Goal: Information Seeking & Learning: Learn about a topic

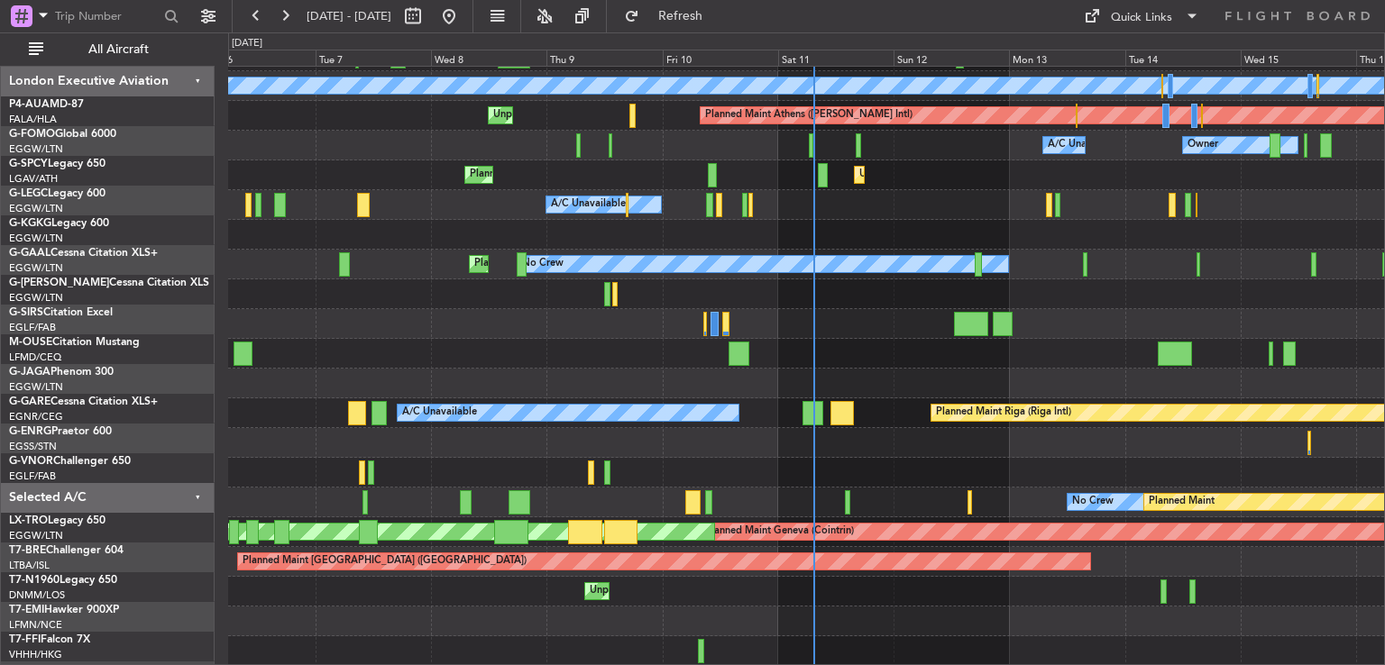
scroll to position [115, 0]
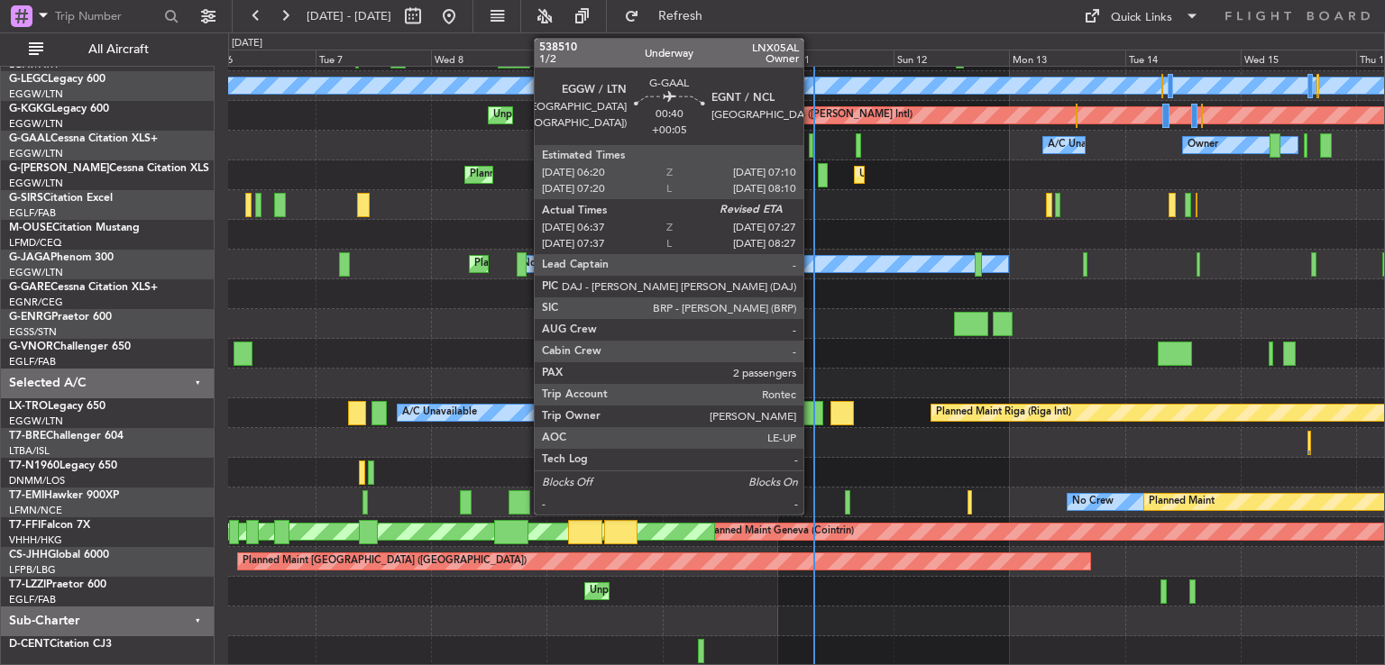
click at [812, 141] on div at bounding box center [811, 145] width 5 height 24
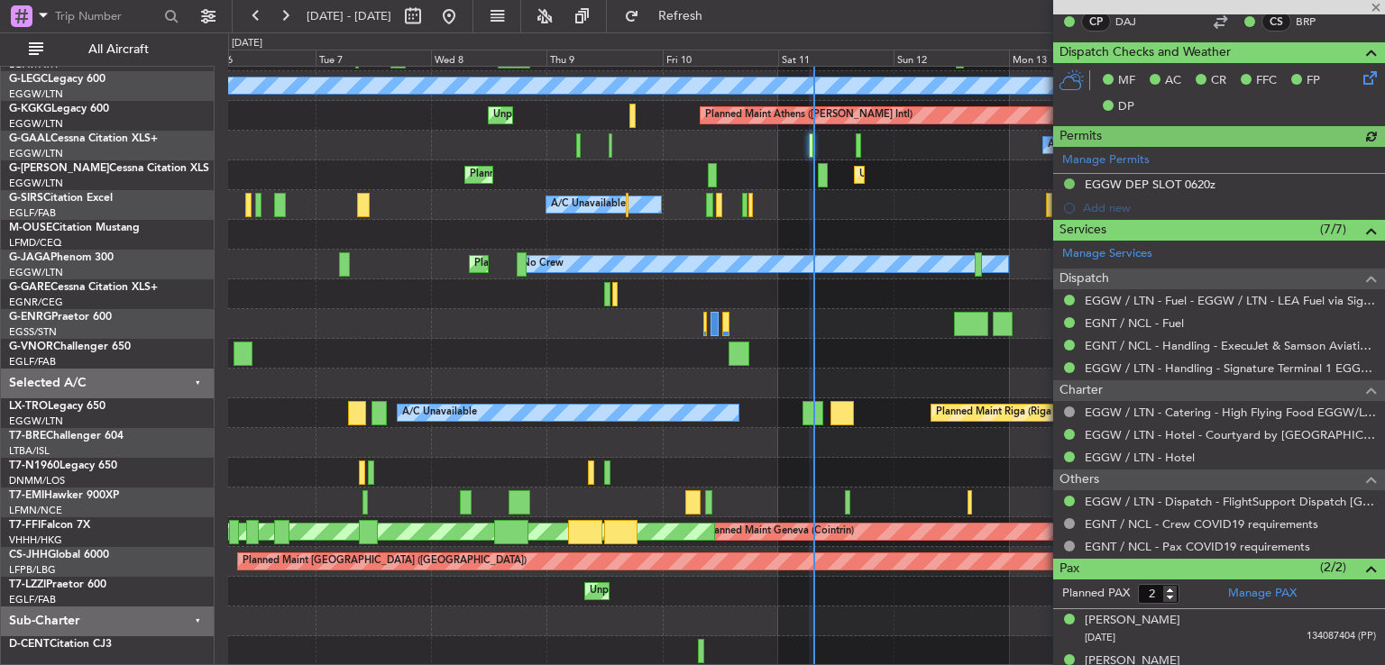
scroll to position [465, 0]
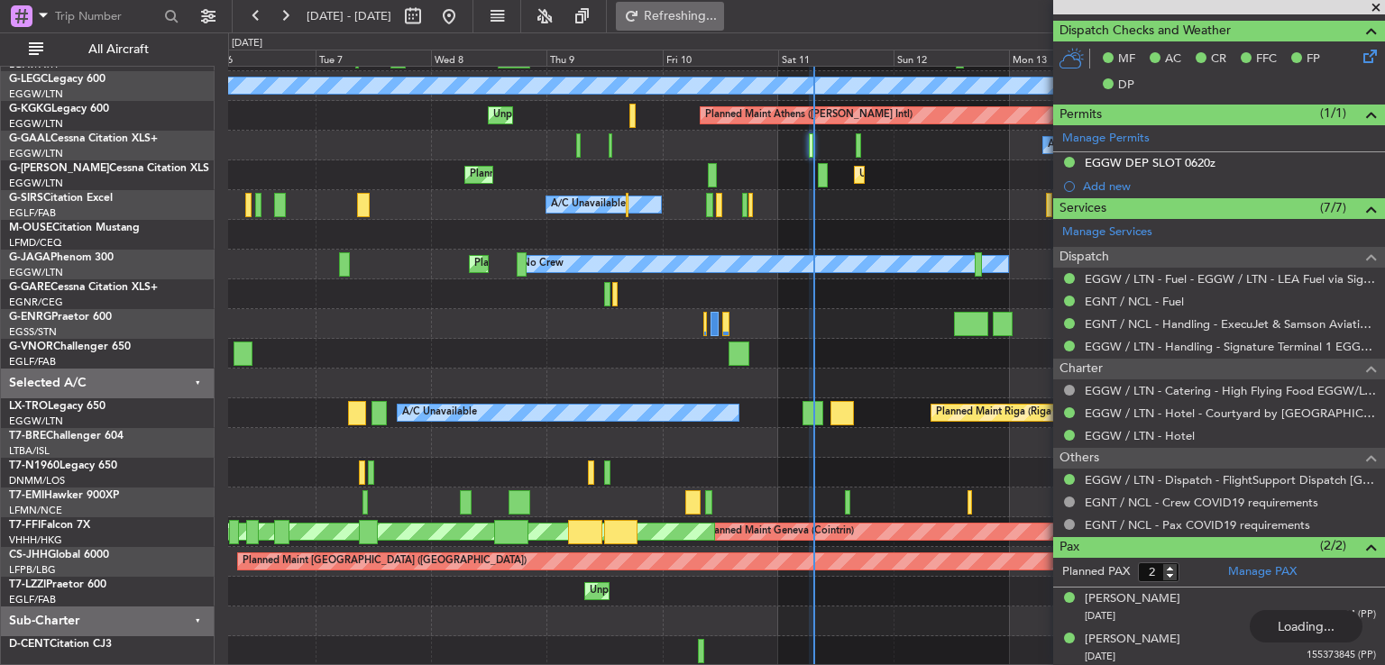
type input "07:24"
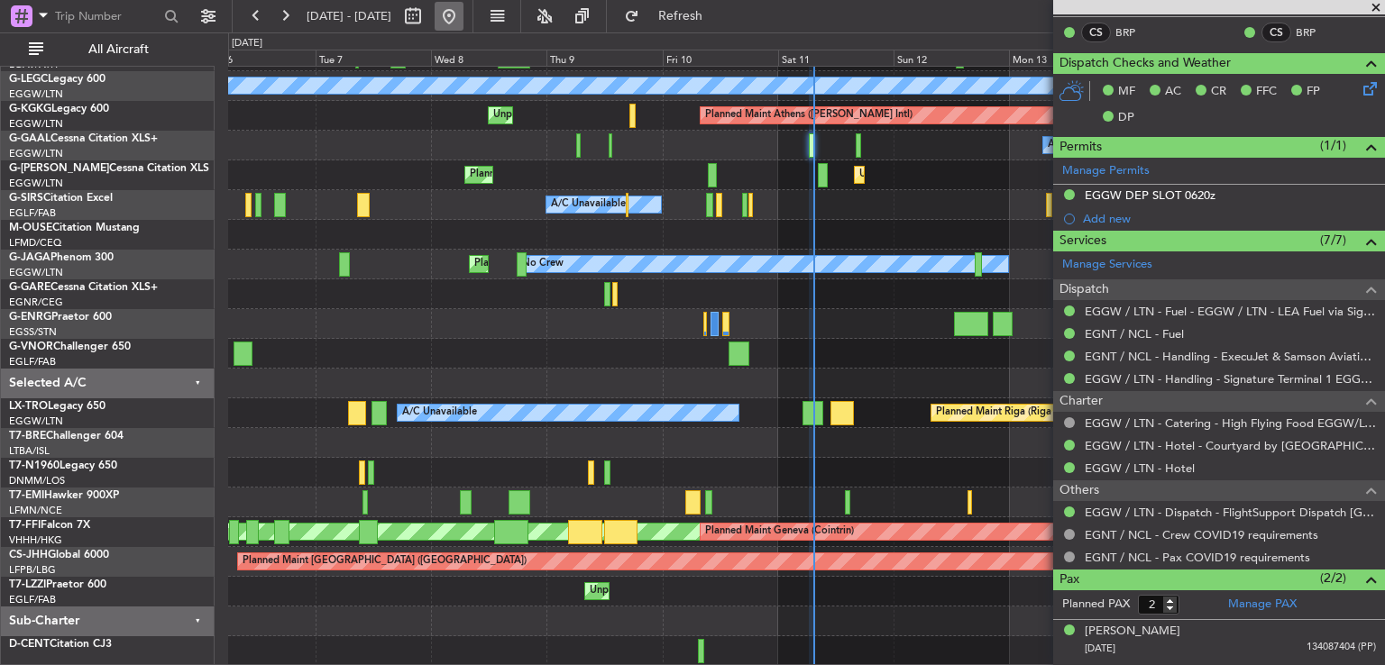
click at [463, 20] on button at bounding box center [449, 16] width 29 height 29
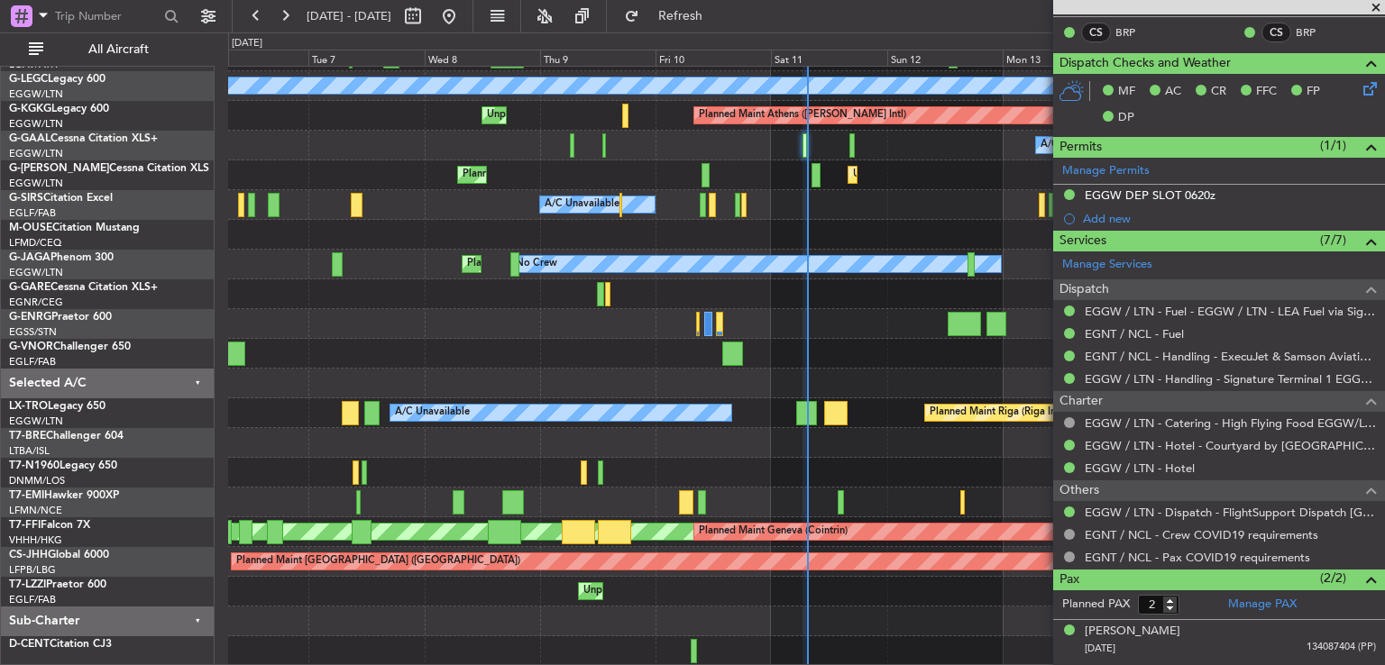
click at [1381, 5] on span at bounding box center [1376, 8] width 18 height 16
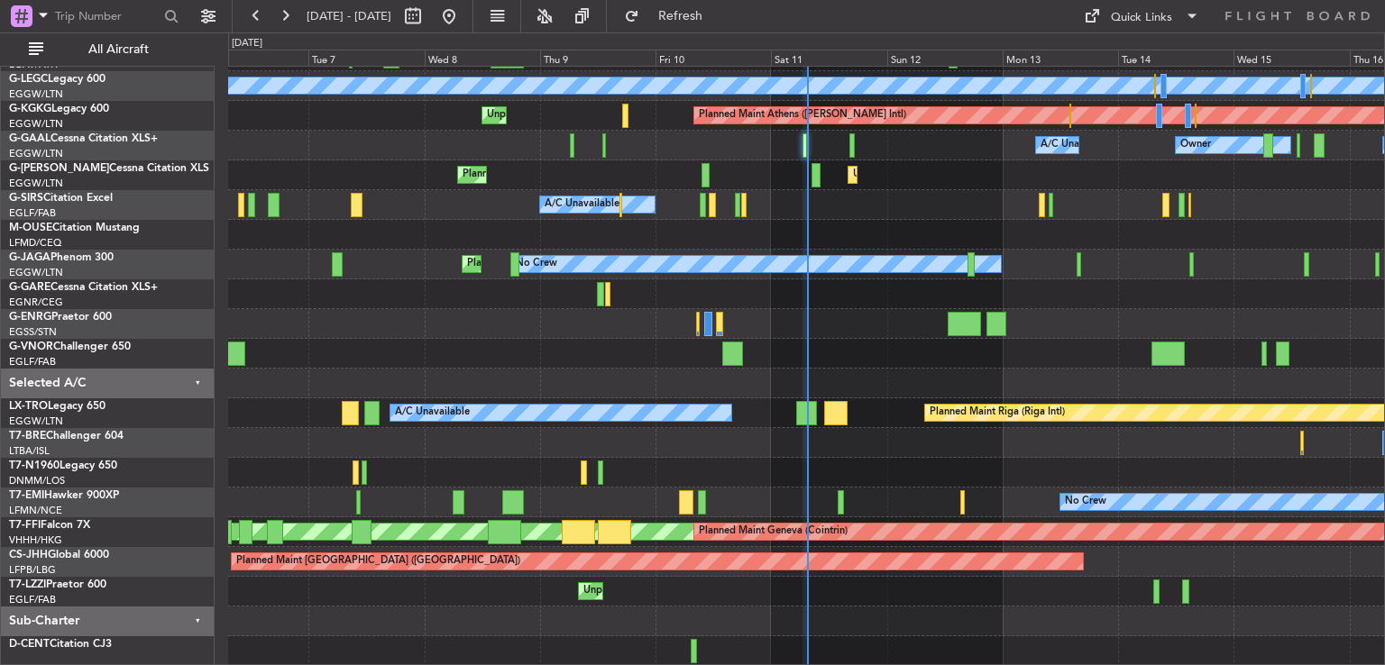
type input "0"
click at [1050, 385] on div at bounding box center [806, 384] width 1156 height 30
click at [289, 16] on button at bounding box center [285, 16] width 29 height 29
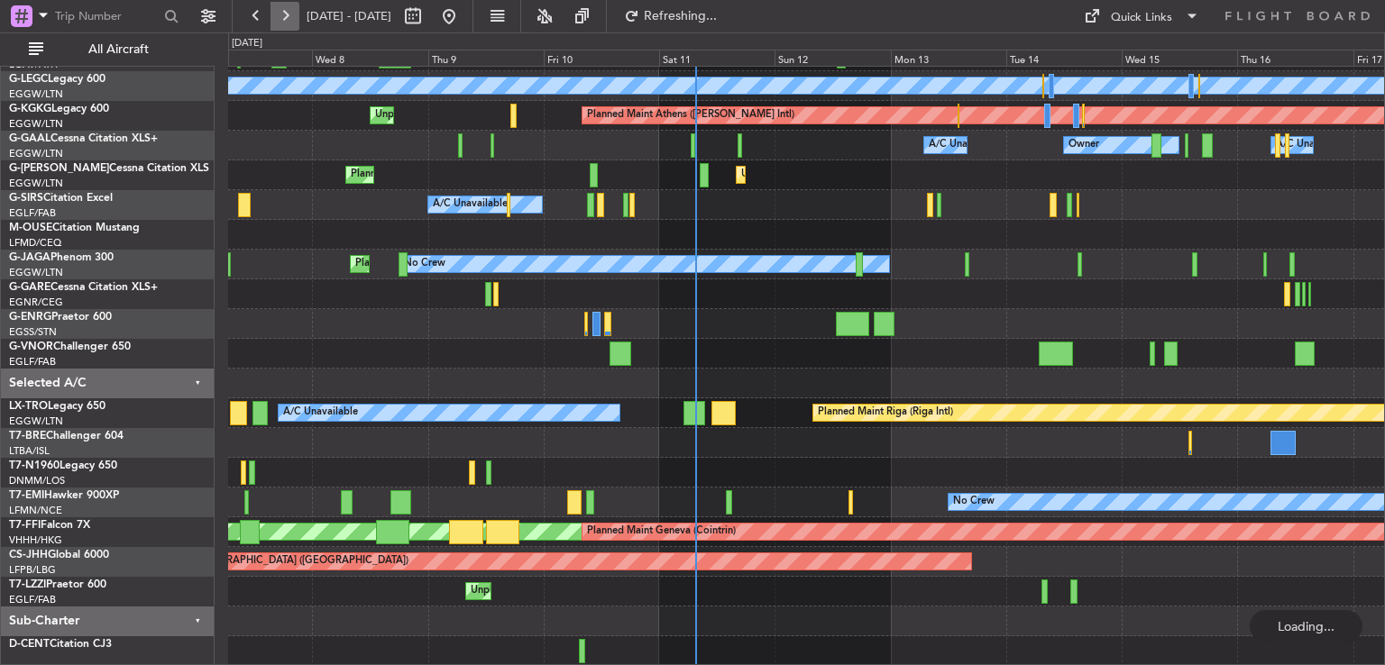
scroll to position [54, 0]
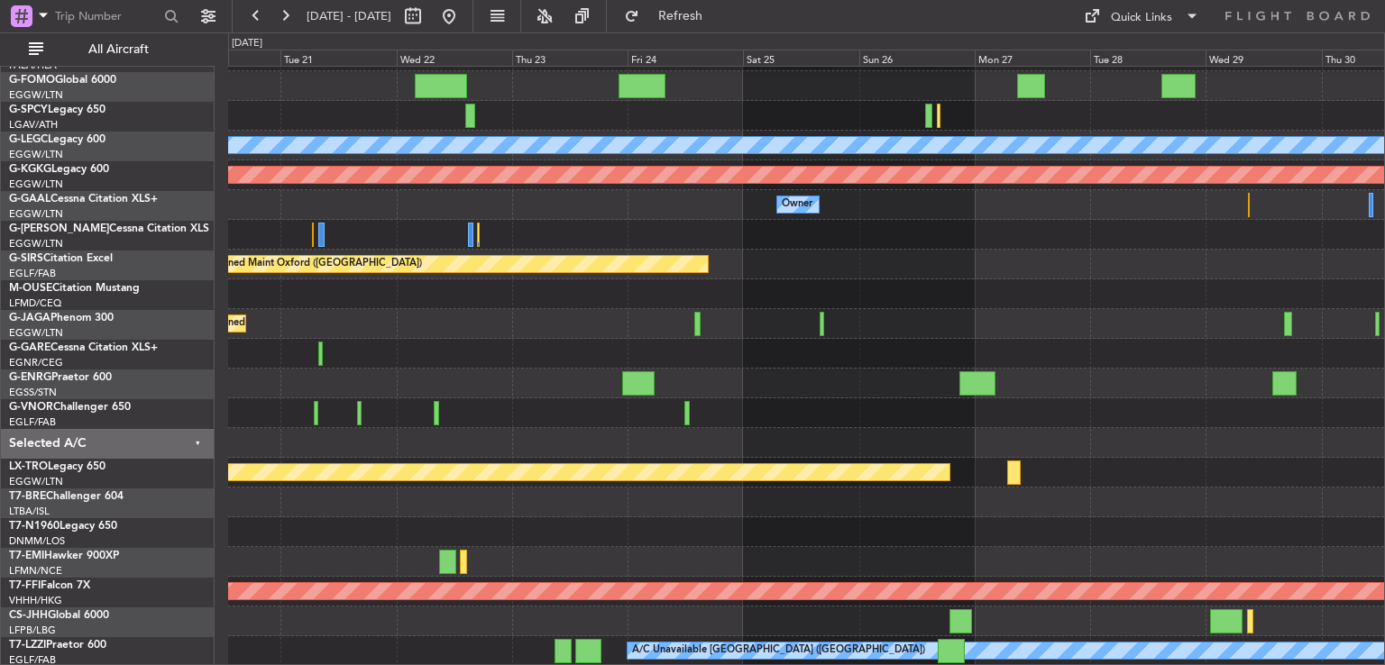
click at [664, 297] on div "Planned Maint [GEOGRAPHIC_DATA] ([GEOGRAPHIC_DATA]) A/C Unavailable [GEOGRAPHIC…" at bounding box center [806, 339] width 1156 height 655
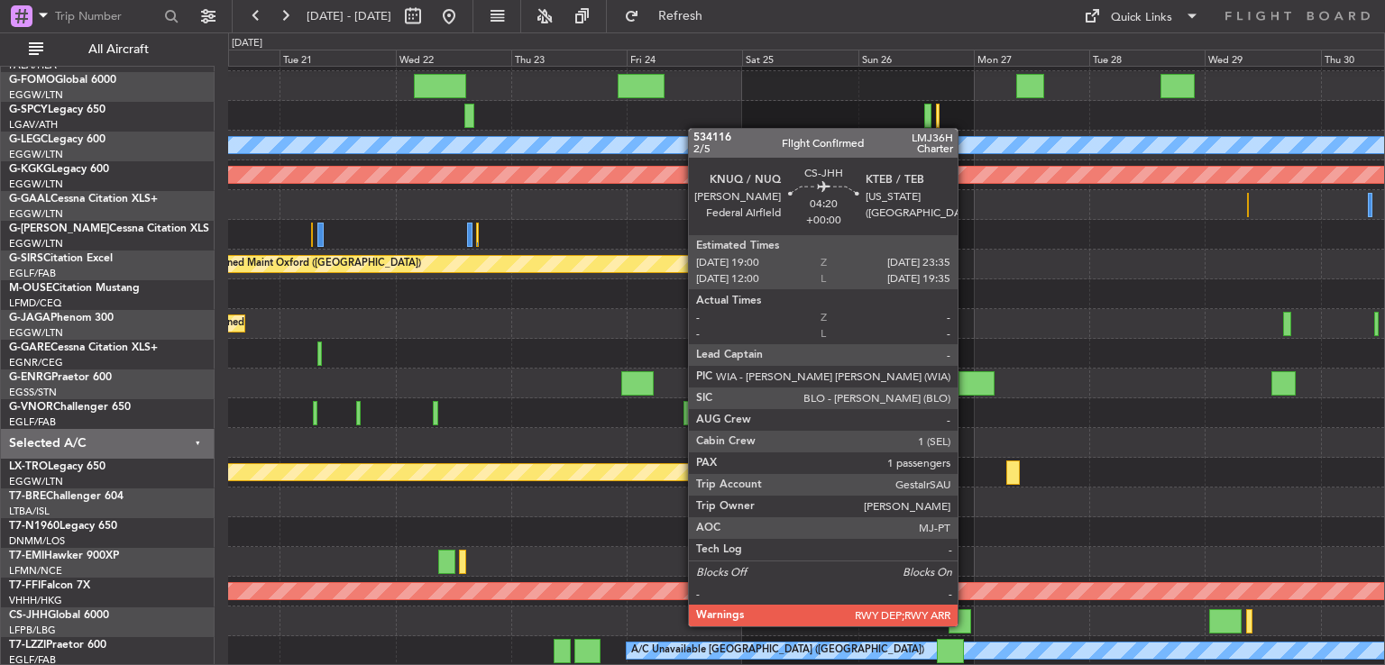
click at [966, 625] on div at bounding box center [960, 622] width 23 height 24
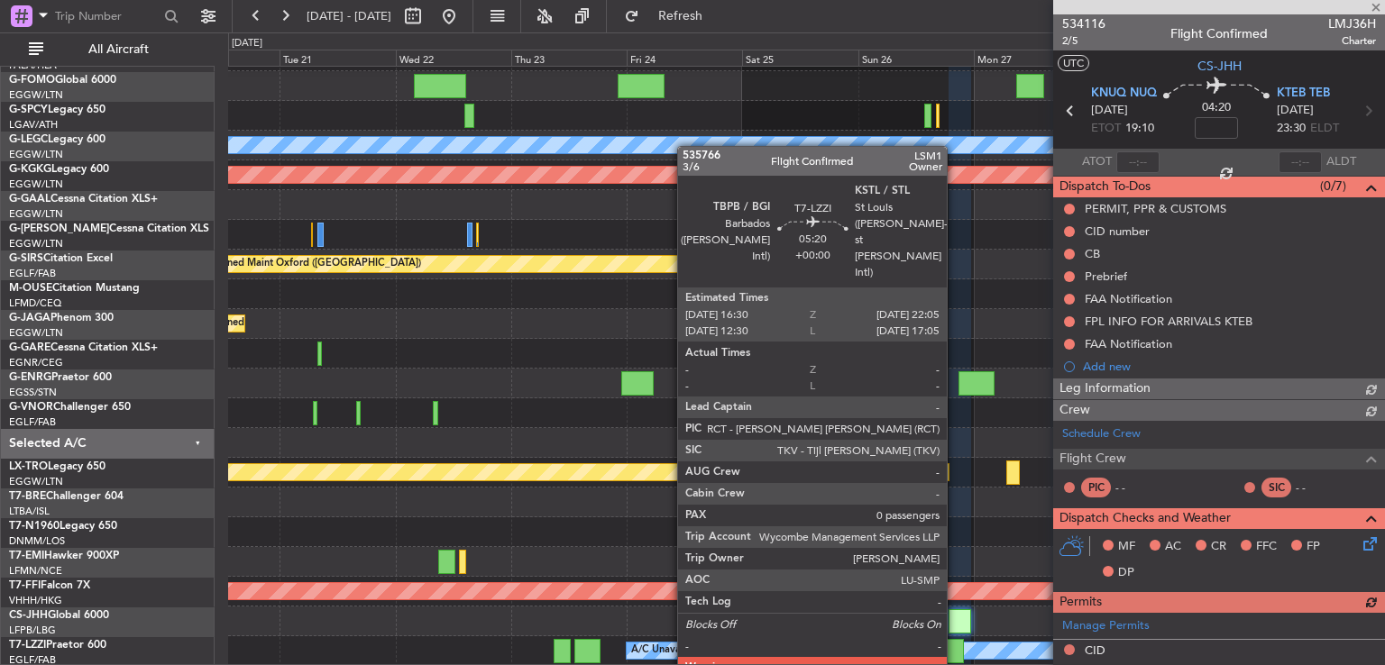
click at [955, 645] on div at bounding box center [950, 651] width 27 height 24
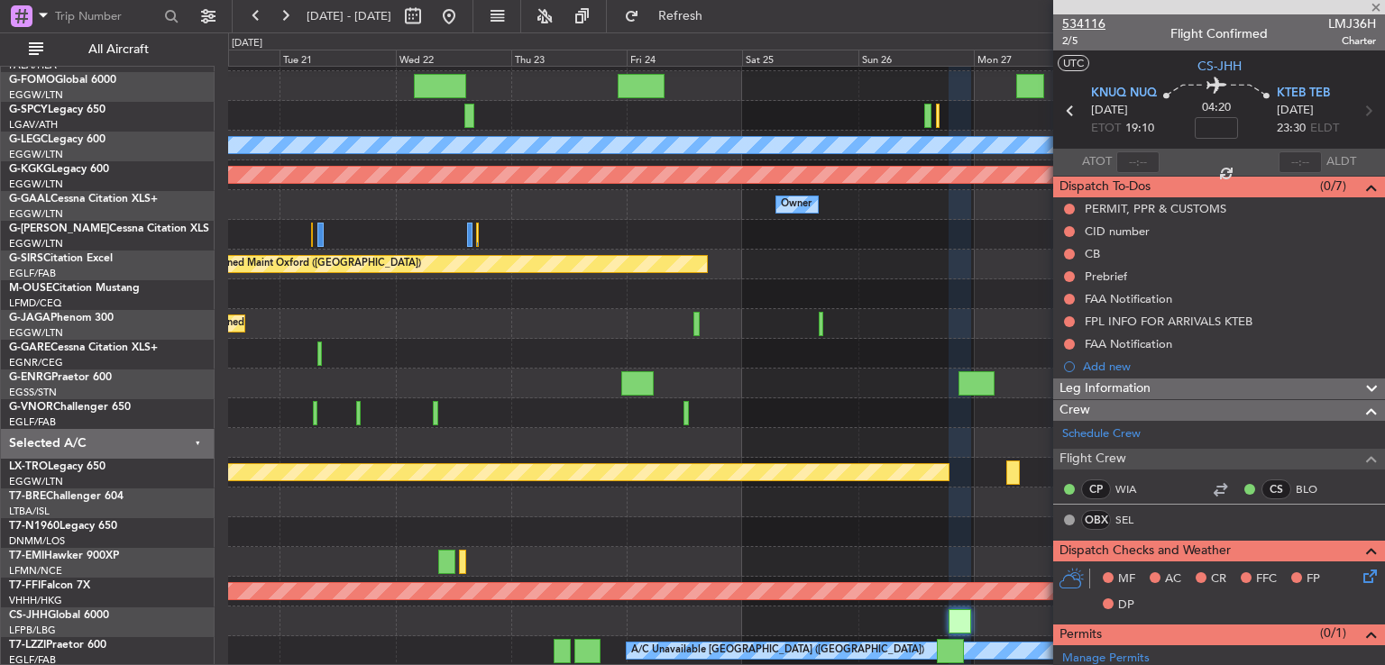
type input "0"
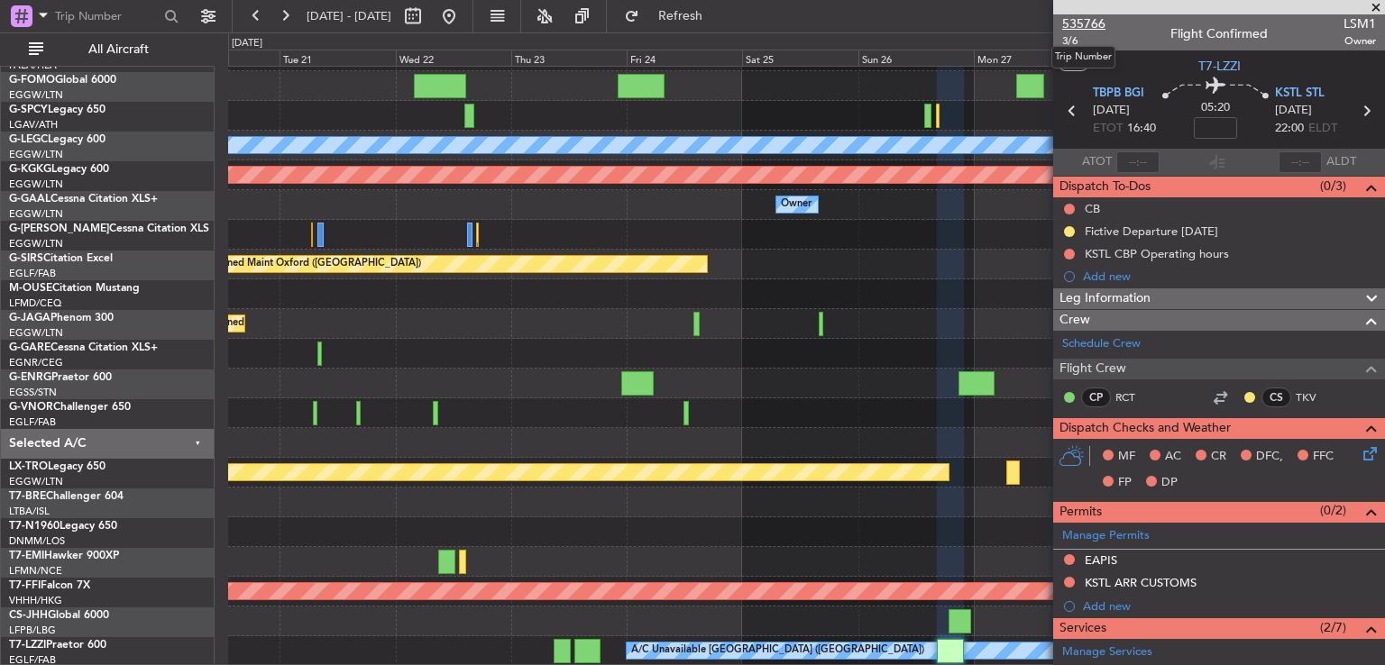
click at [1077, 22] on span "535766" at bounding box center [1083, 23] width 43 height 19
click at [463, 26] on button at bounding box center [449, 16] width 29 height 29
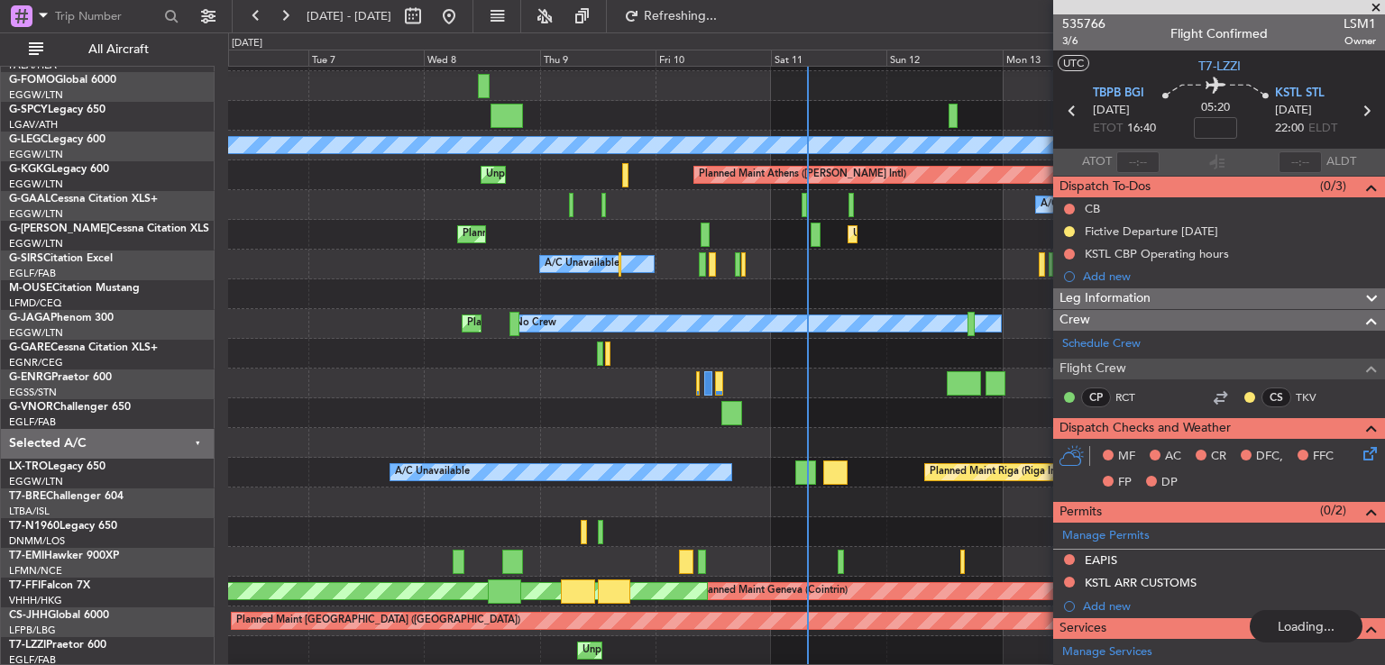
click at [1377, 5] on span at bounding box center [1376, 8] width 18 height 16
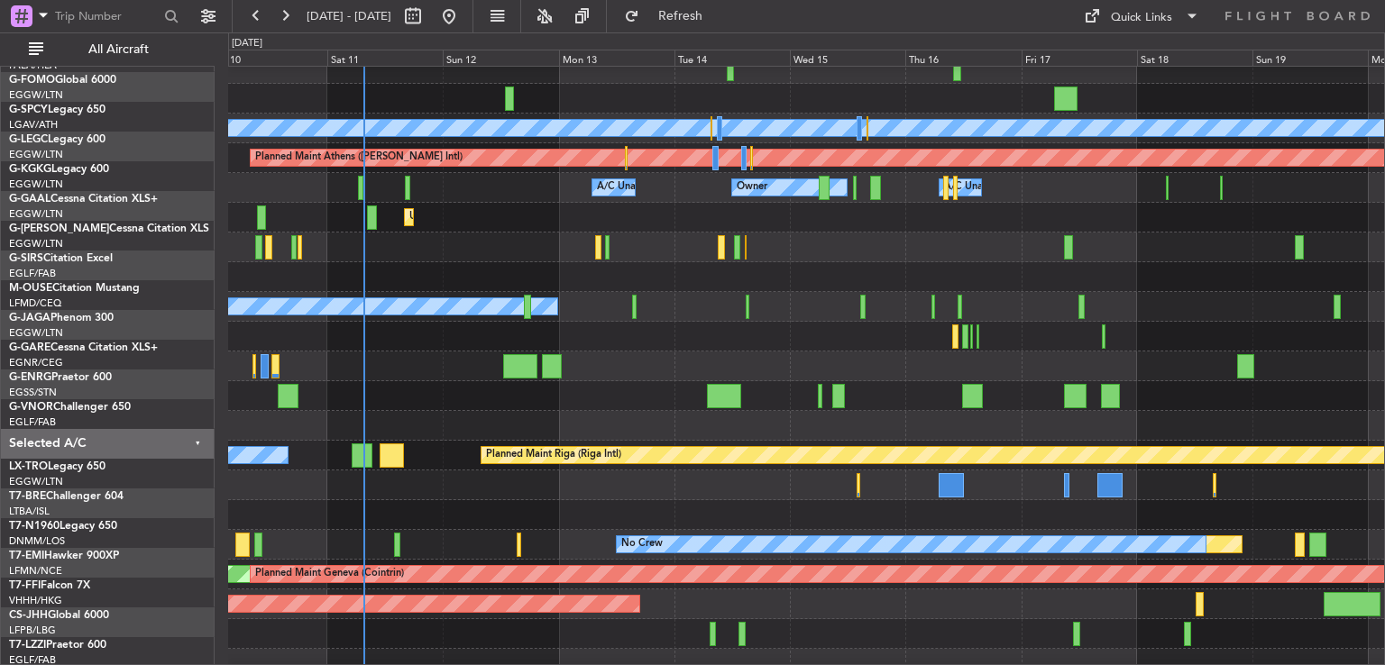
click at [671, 441] on div "Planned Maint Riga (Riga Intl) A/C Unavailable" at bounding box center [806, 456] width 1156 height 30
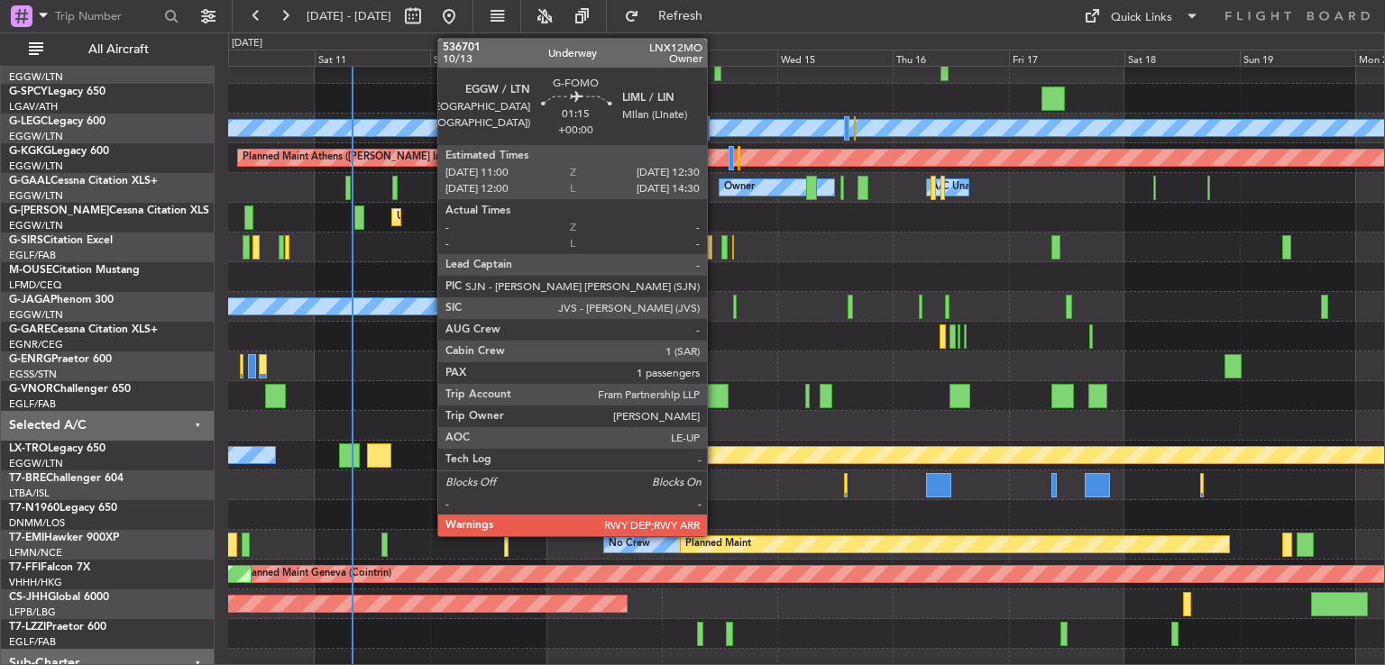
click at [715, 76] on div at bounding box center [718, 69] width 8 height 24
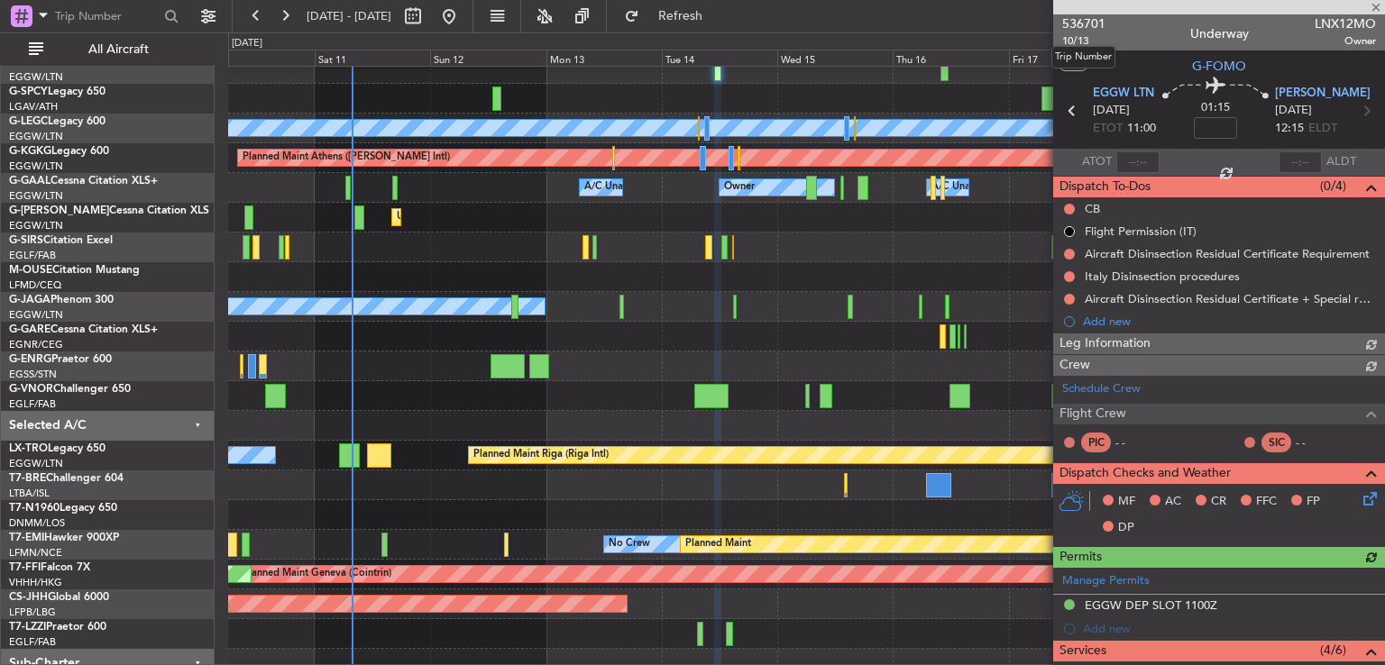
click at [1082, 23] on span "536701" at bounding box center [1083, 23] width 43 height 19
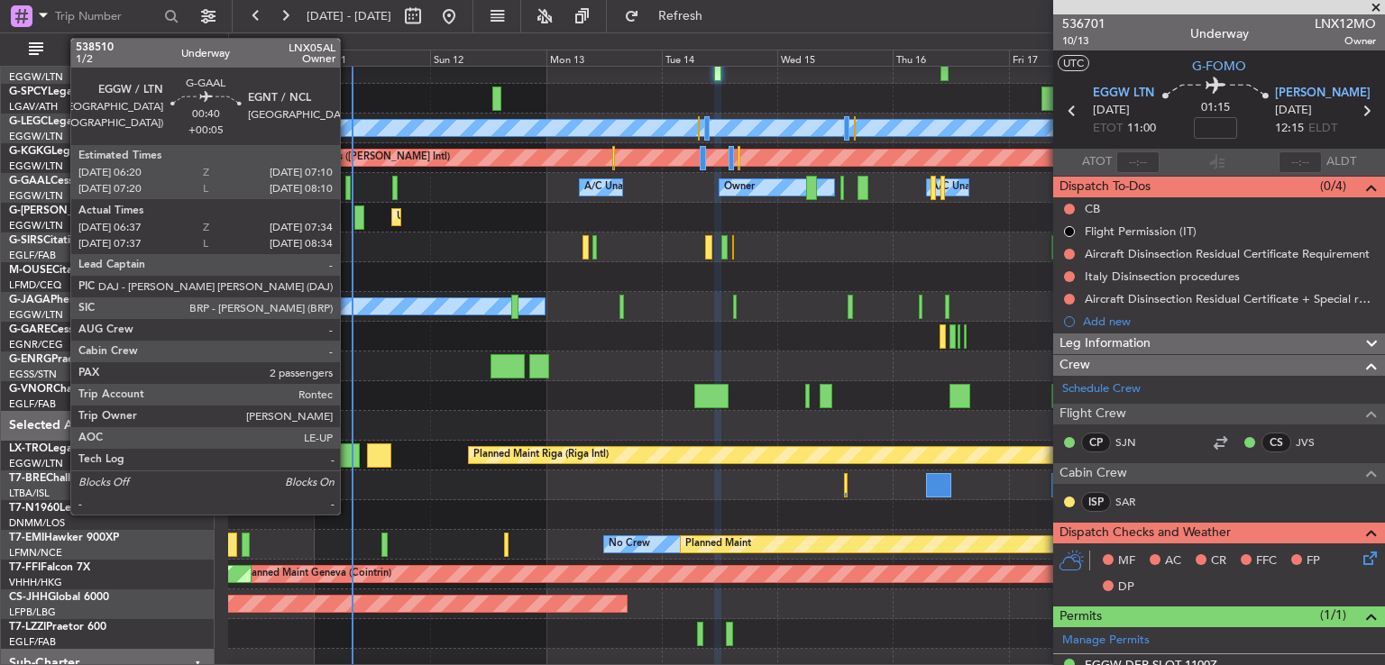
click at [348, 183] on div at bounding box center [347, 188] width 5 height 24
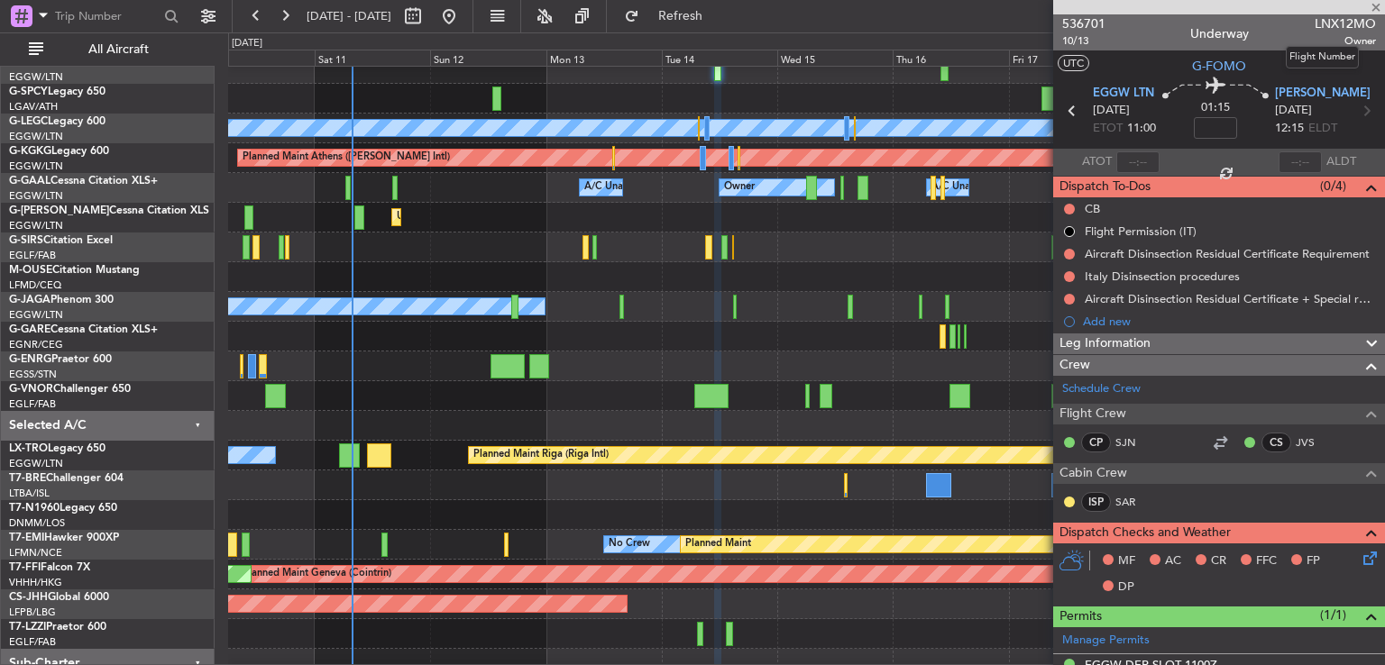
type input "+00:05"
type input "06:37"
type input "07:24"
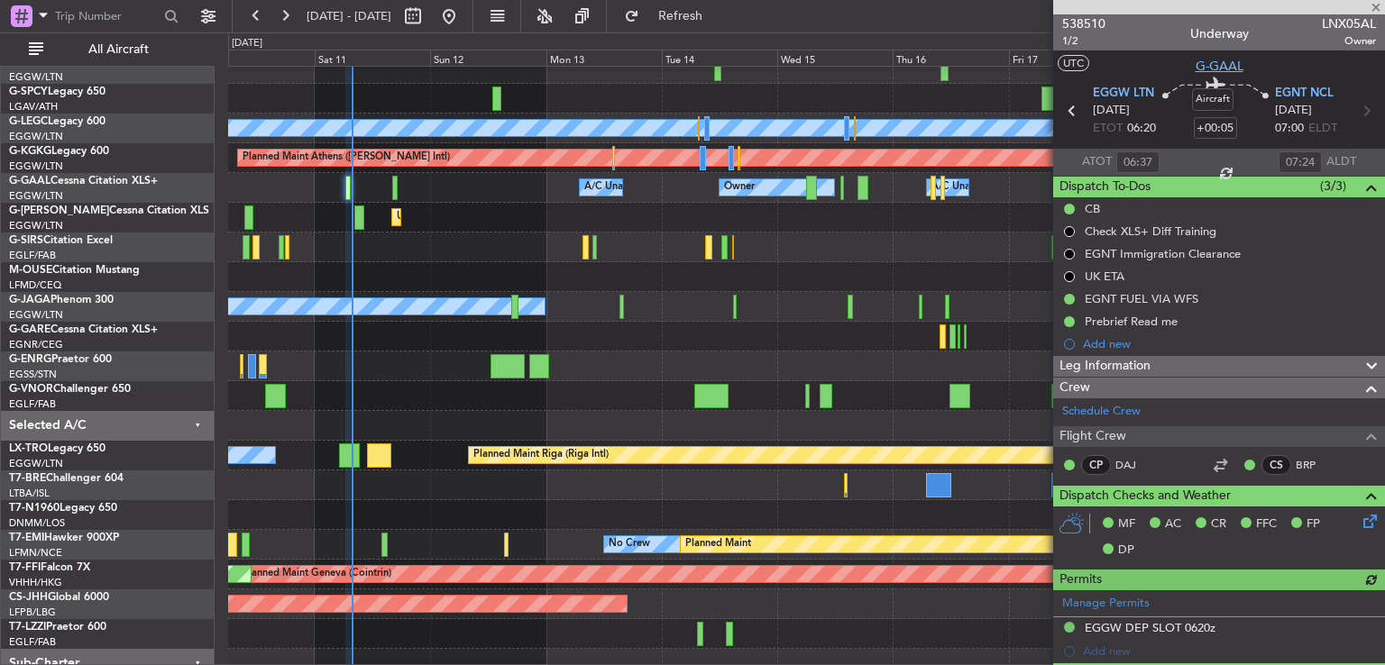
click at [1213, 66] on span "G-GAAL" at bounding box center [1220, 66] width 48 height 19
click at [1378, 9] on span at bounding box center [1376, 8] width 18 height 16
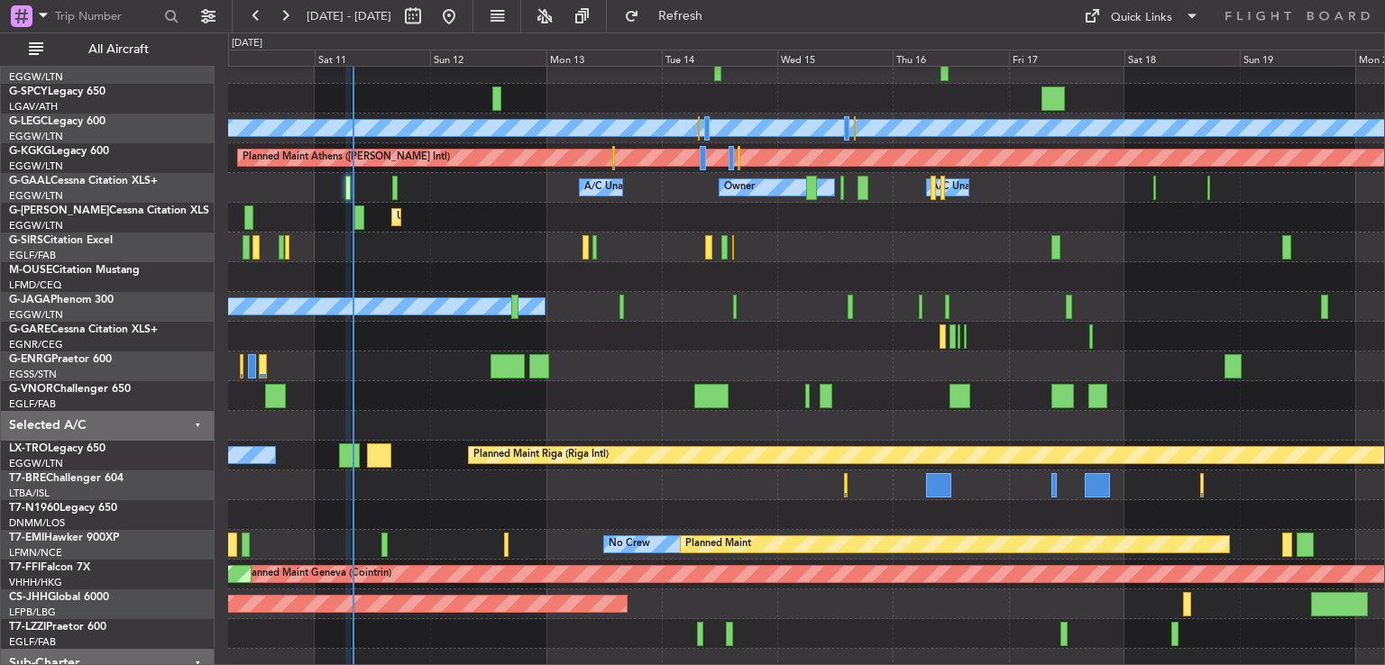
type input "0"
click at [278, 20] on button at bounding box center [285, 16] width 29 height 29
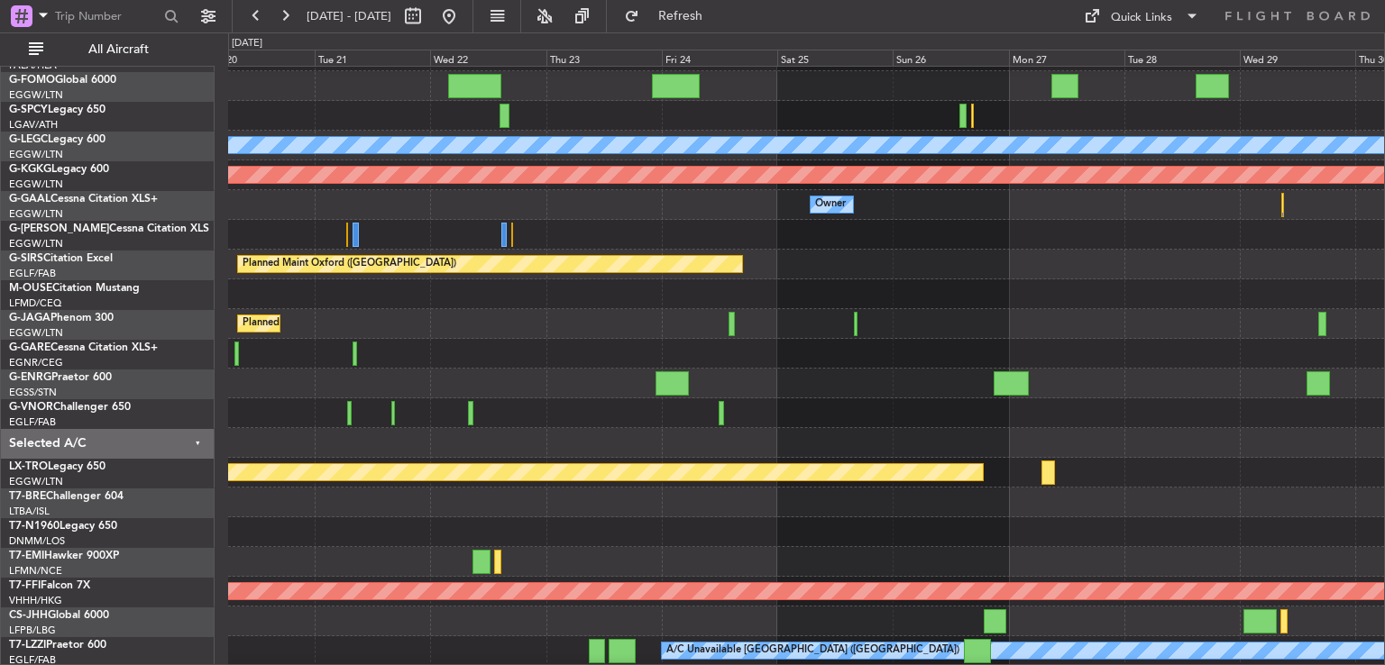
scroll to position [54, 0]
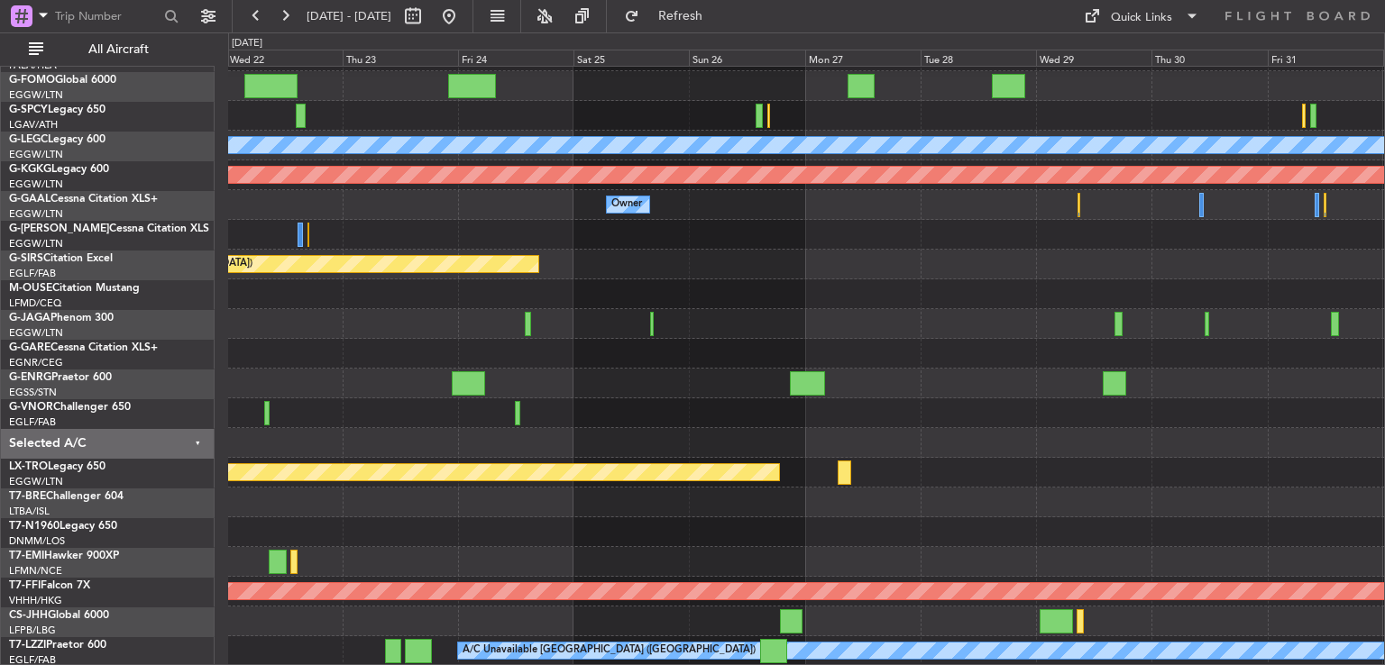
click at [674, 289] on div "Planned Maint [GEOGRAPHIC_DATA] ([GEOGRAPHIC_DATA]) A/C Unavailable [GEOGRAPHIC…" at bounding box center [806, 339] width 1156 height 655
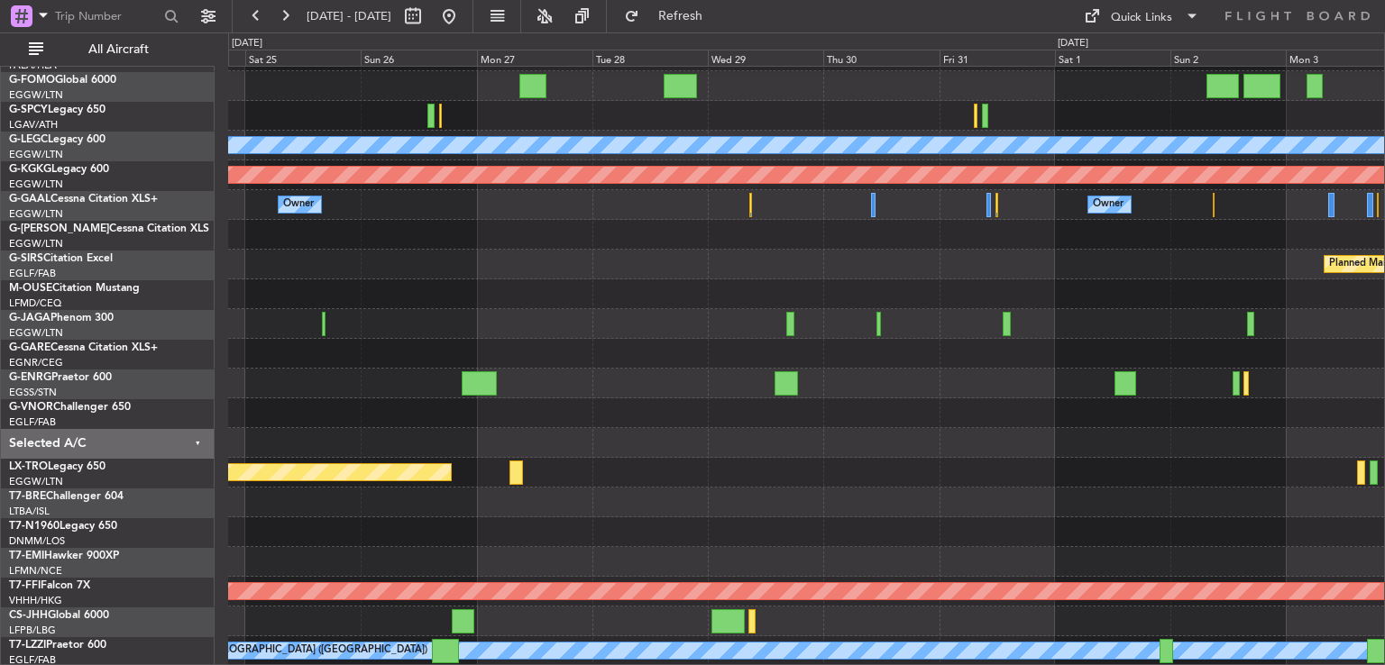
click at [592, 524] on div "Planned Maint [GEOGRAPHIC_DATA] ([GEOGRAPHIC_DATA]) A/C Unavailable [GEOGRAPHIC…" at bounding box center [806, 339] width 1156 height 655
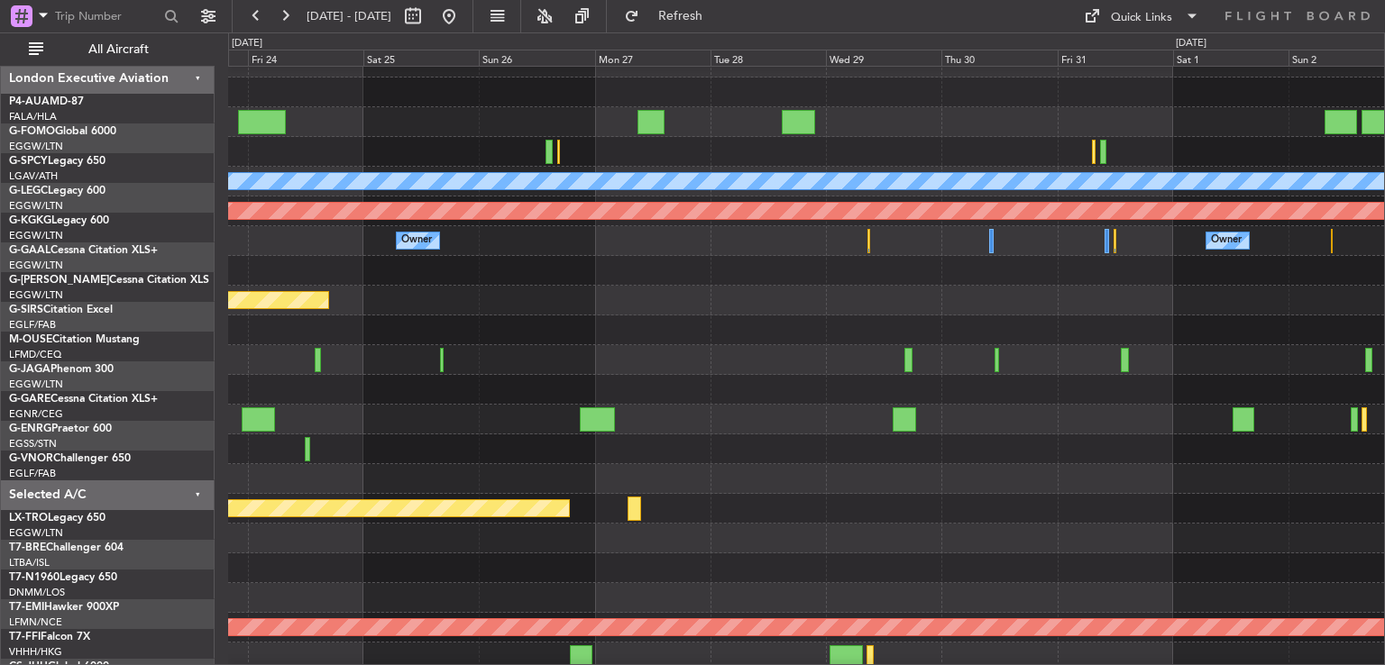
click at [748, 576] on div at bounding box center [806, 569] width 1156 height 30
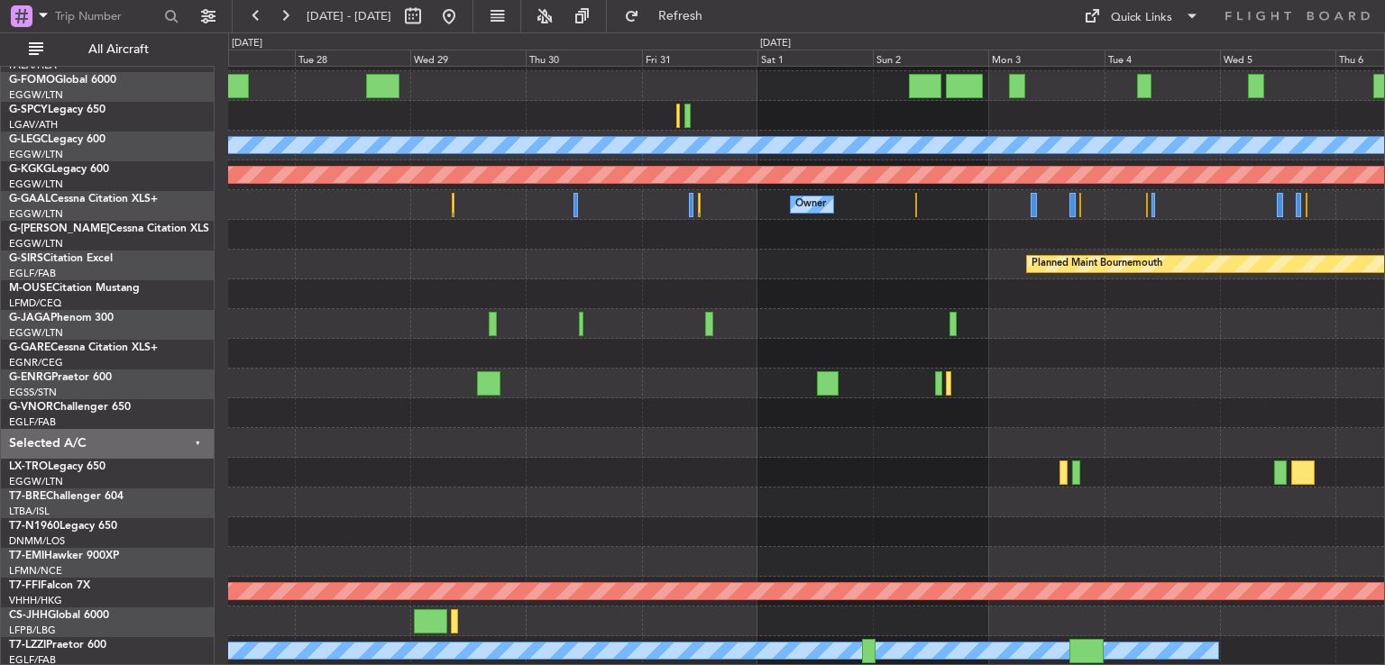
click at [644, 430] on div "Planned Maint [GEOGRAPHIC_DATA] ([GEOGRAPHIC_DATA]) A/C Unavailable [GEOGRAPHIC…" at bounding box center [806, 339] width 1156 height 655
click at [463, 8] on button at bounding box center [449, 16] width 29 height 29
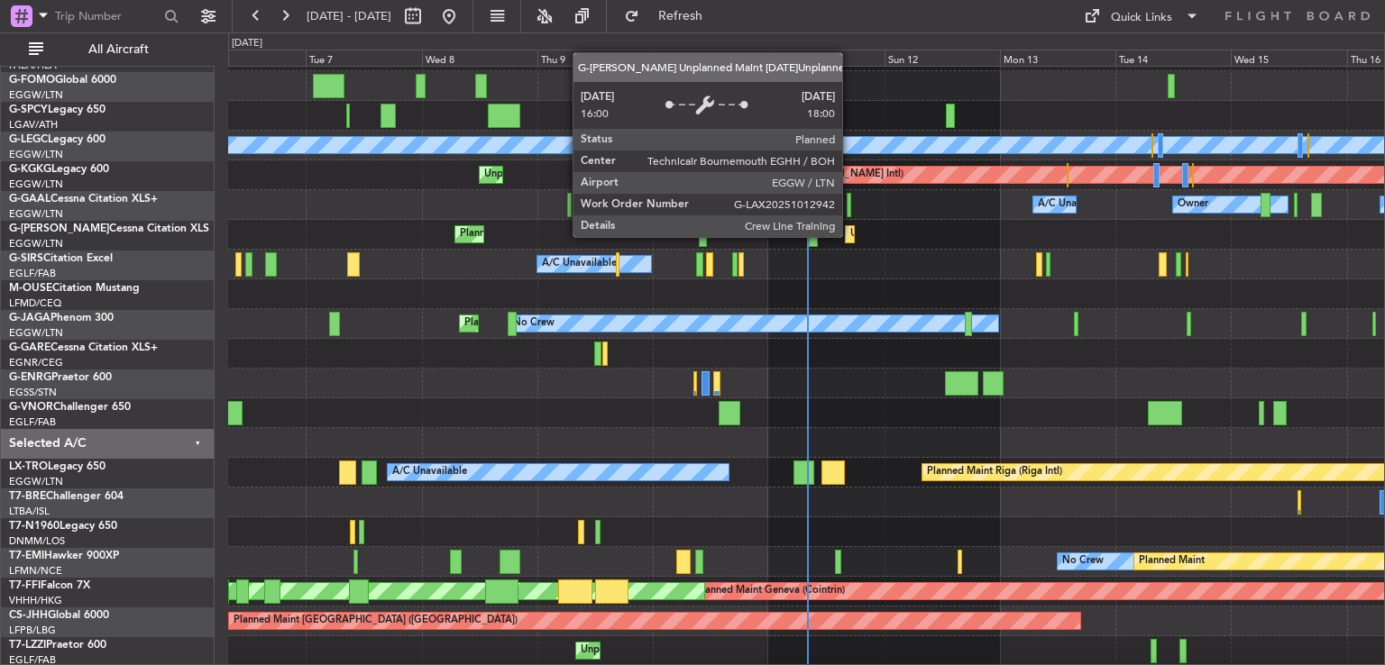
click at [850, 236] on div "Unplanned Maint [GEOGRAPHIC_DATA] ([GEOGRAPHIC_DATA])" at bounding box center [998, 234] width 297 height 27
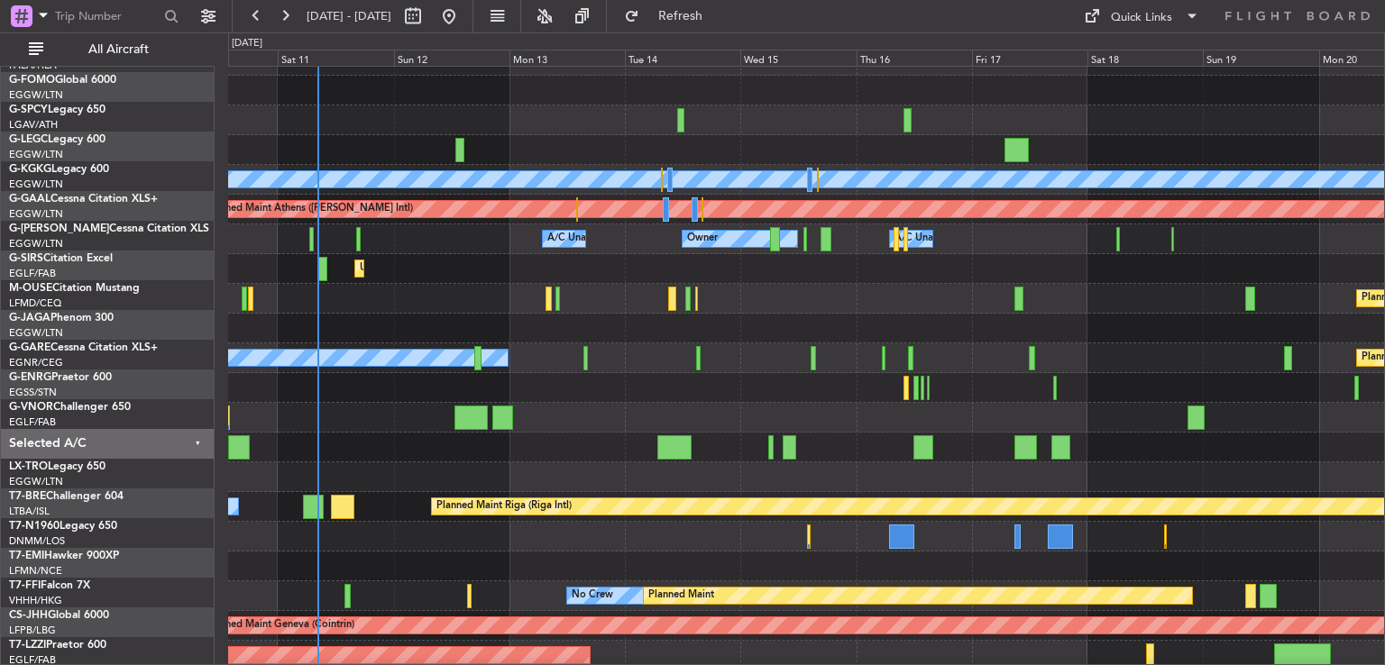
scroll to position [18, 0]
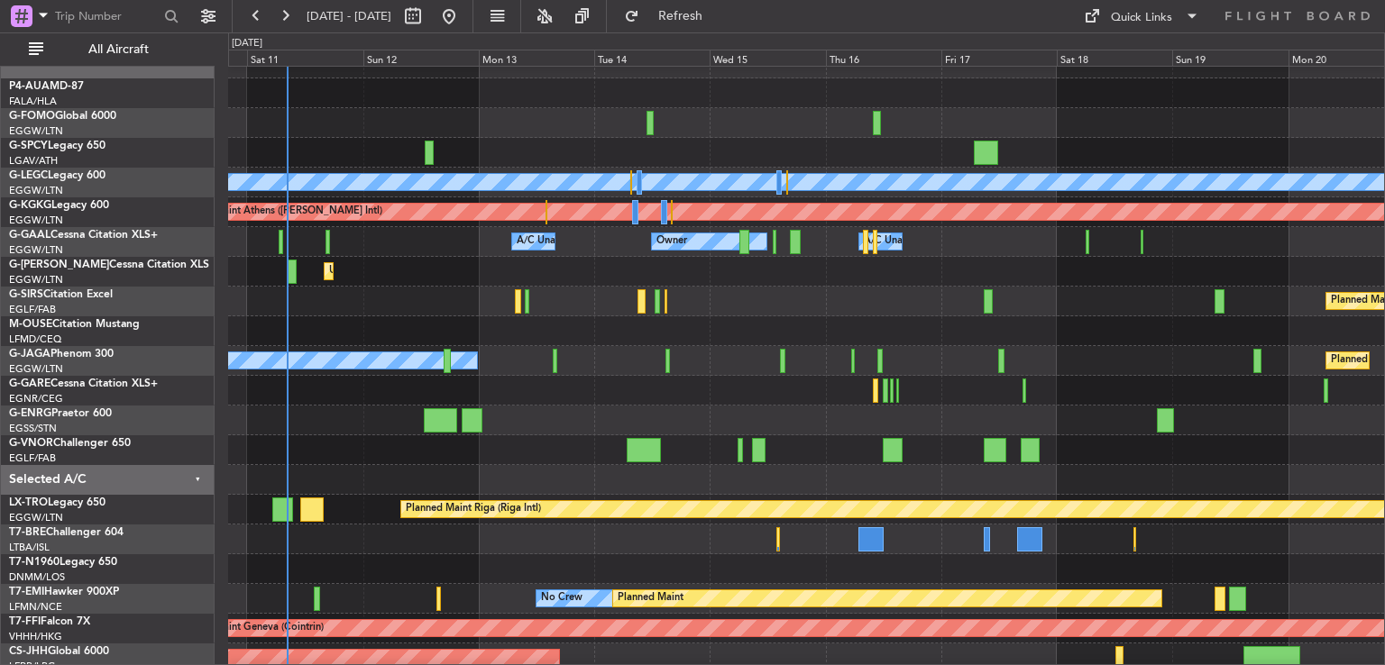
click at [548, 491] on div at bounding box center [806, 480] width 1156 height 30
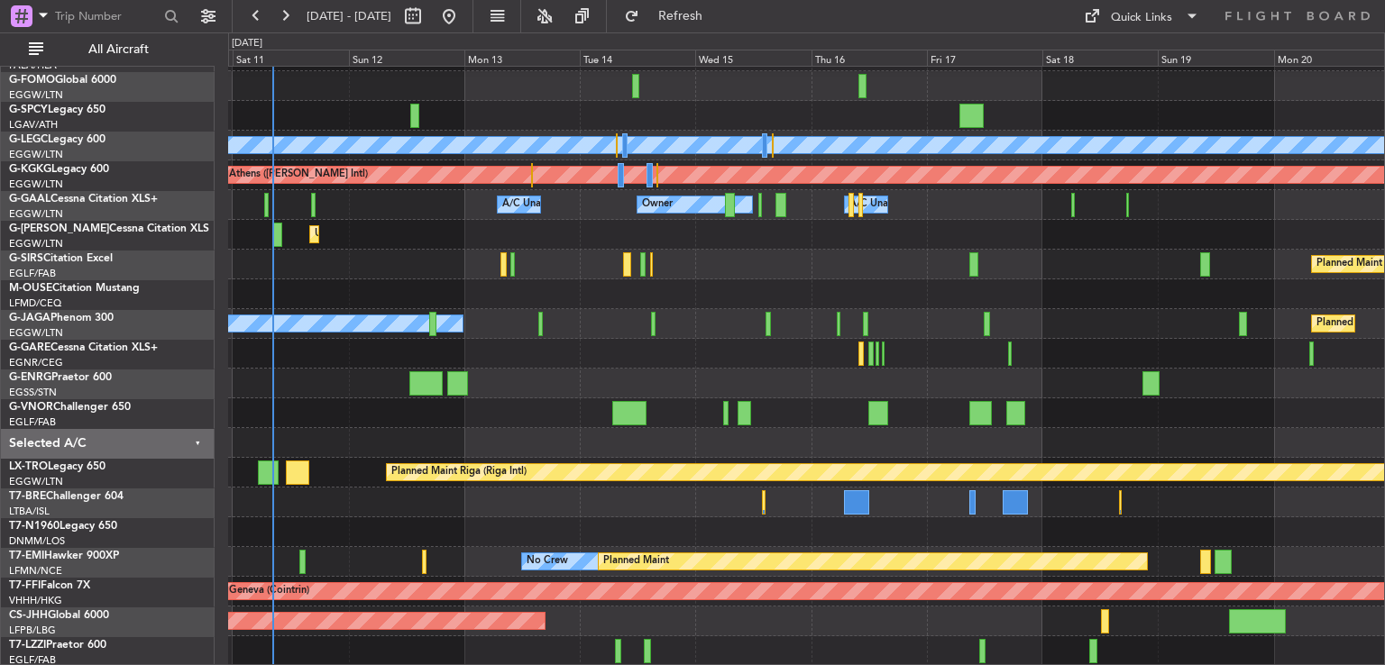
click at [801, 408] on div "Planned Maint [GEOGRAPHIC_DATA] ([GEOGRAPHIC_DATA]) A/C Unavailable [GEOGRAPHIC…" at bounding box center [806, 339] width 1156 height 655
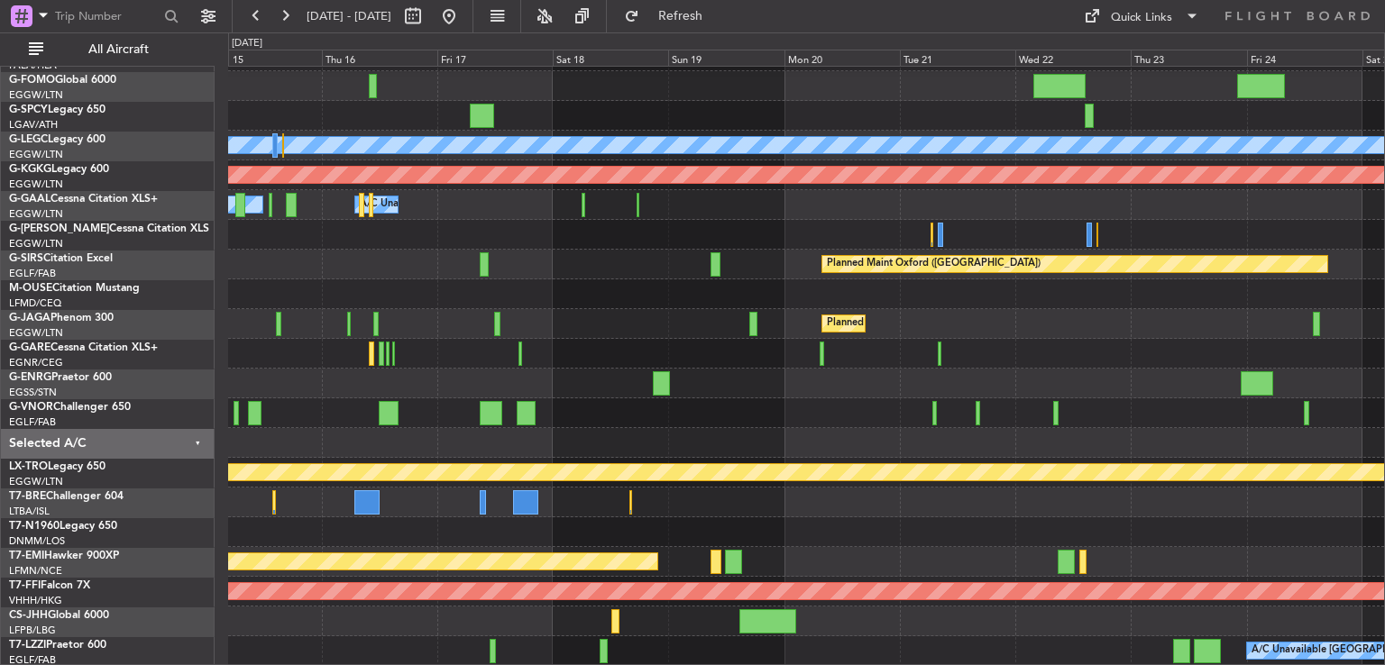
click at [421, 365] on div "Planned Maint [GEOGRAPHIC_DATA] ([GEOGRAPHIC_DATA]) A/C Unavailable [GEOGRAPHIC…" at bounding box center [806, 339] width 1156 height 655
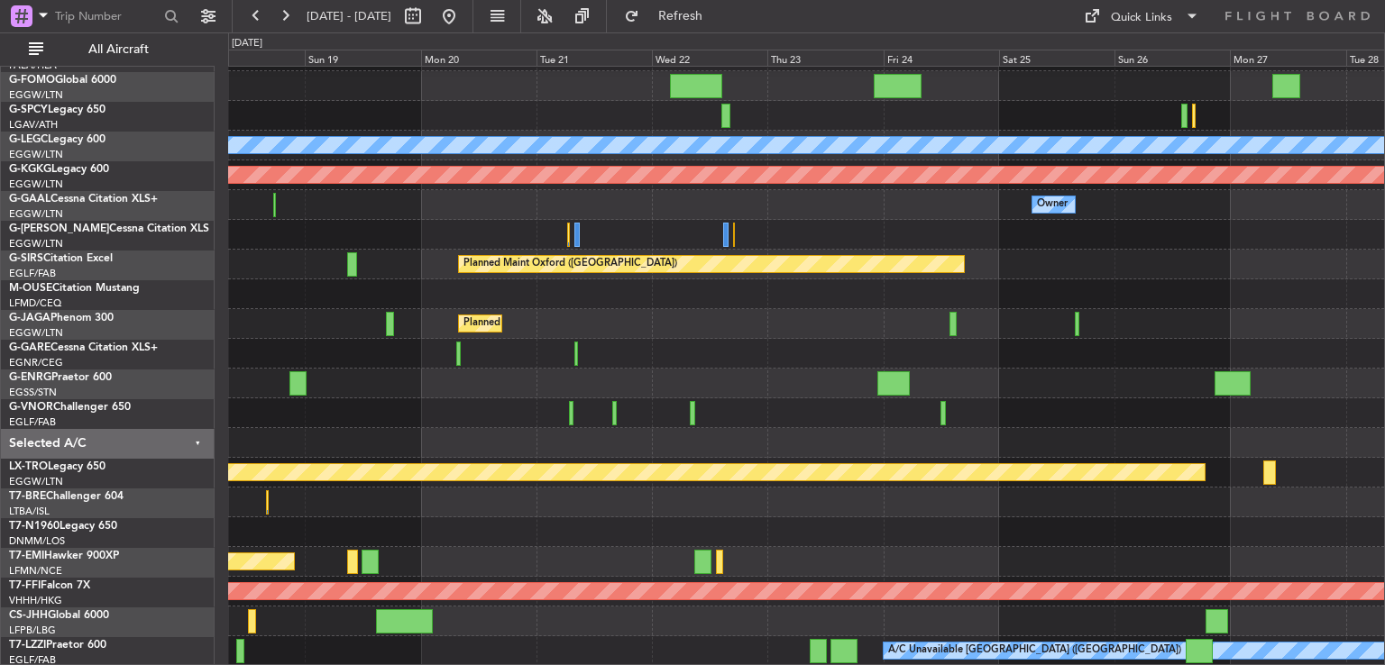
click at [517, 401] on div "Planned Maint [GEOGRAPHIC_DATA] ([GEOGRAPHIC_DATA]) A/C Unavailable [GEOGRAPHIC…" at bounding box center [806, 339] width 1156 height 655
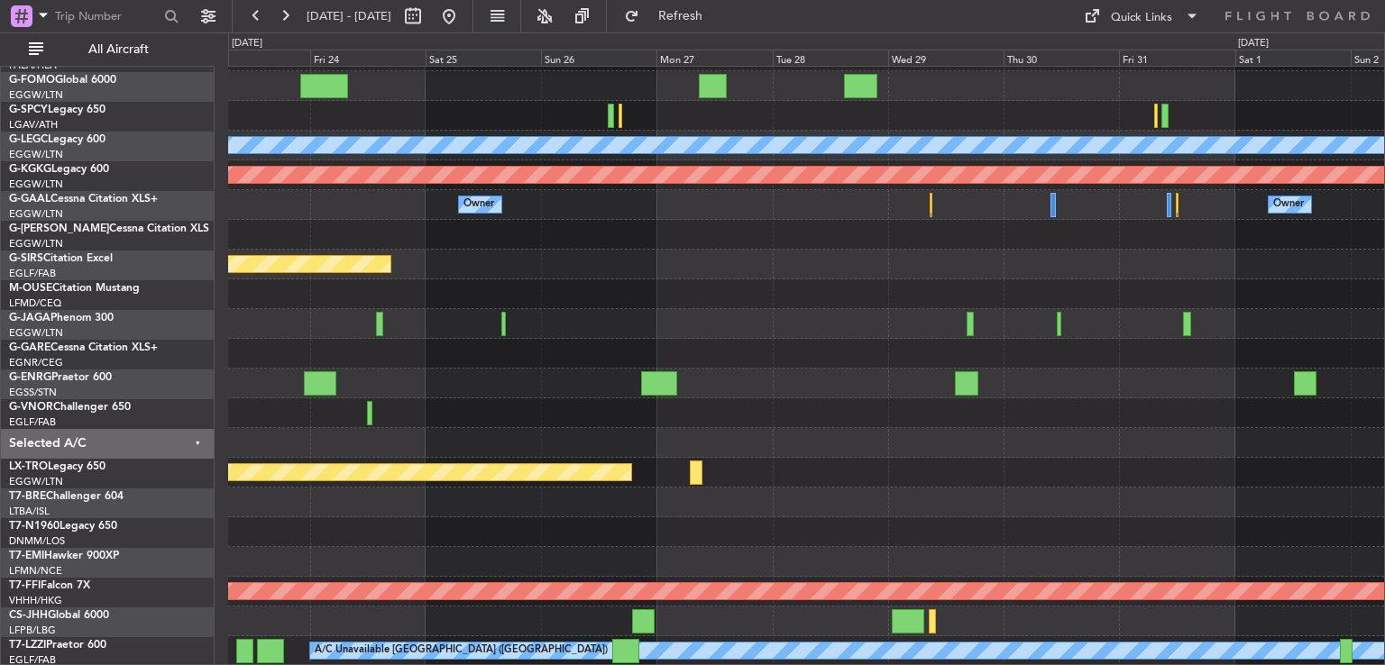
click at [714, 480] on div "Planned Maint [GEOGRAPHIC_DATA] ([GEOGRAPHIC_DATA]) A/C Unavailable [GEOGRAPHIC…" at bounding box center [806, 339] width 1156 height 655
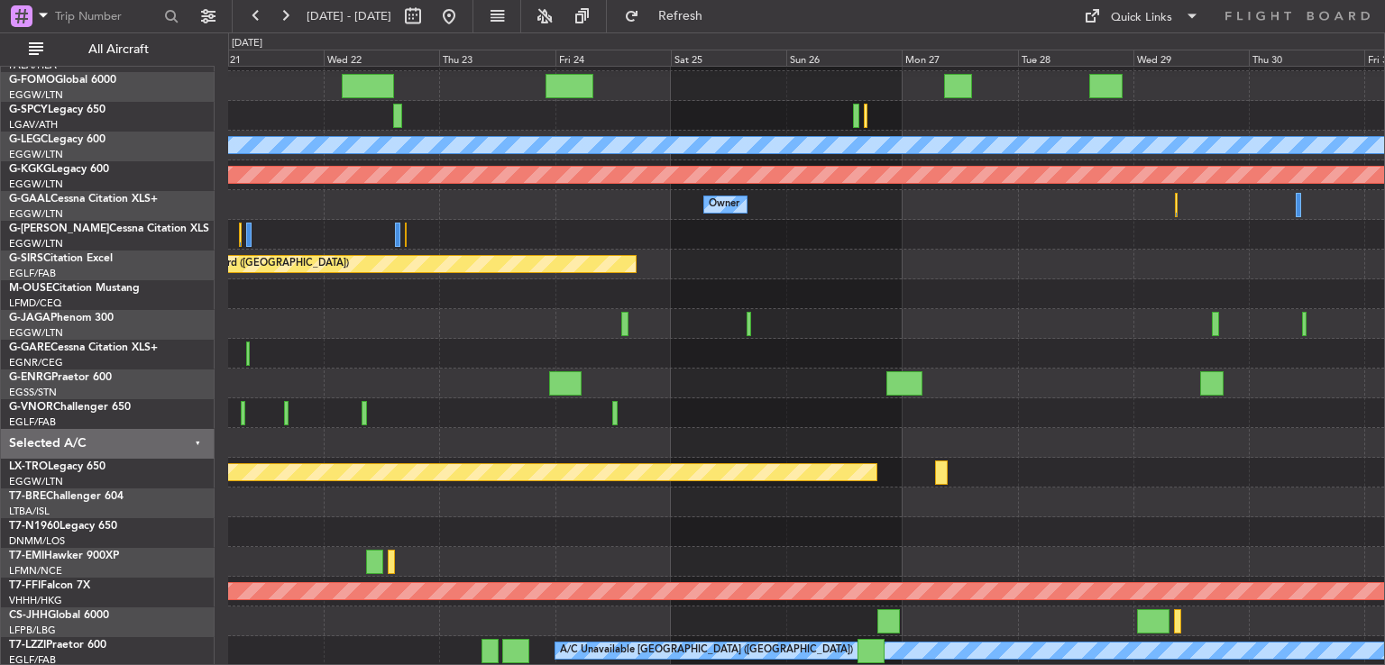
click at [1027, 448] on div "Planned Maint [GEOGRAPHIC_DATA] ([GEOGRAPHIC_DATA]) A/C Unavailable [GEOGRAPHIC…" at bounding box center [806, 339] width 1156 height 655
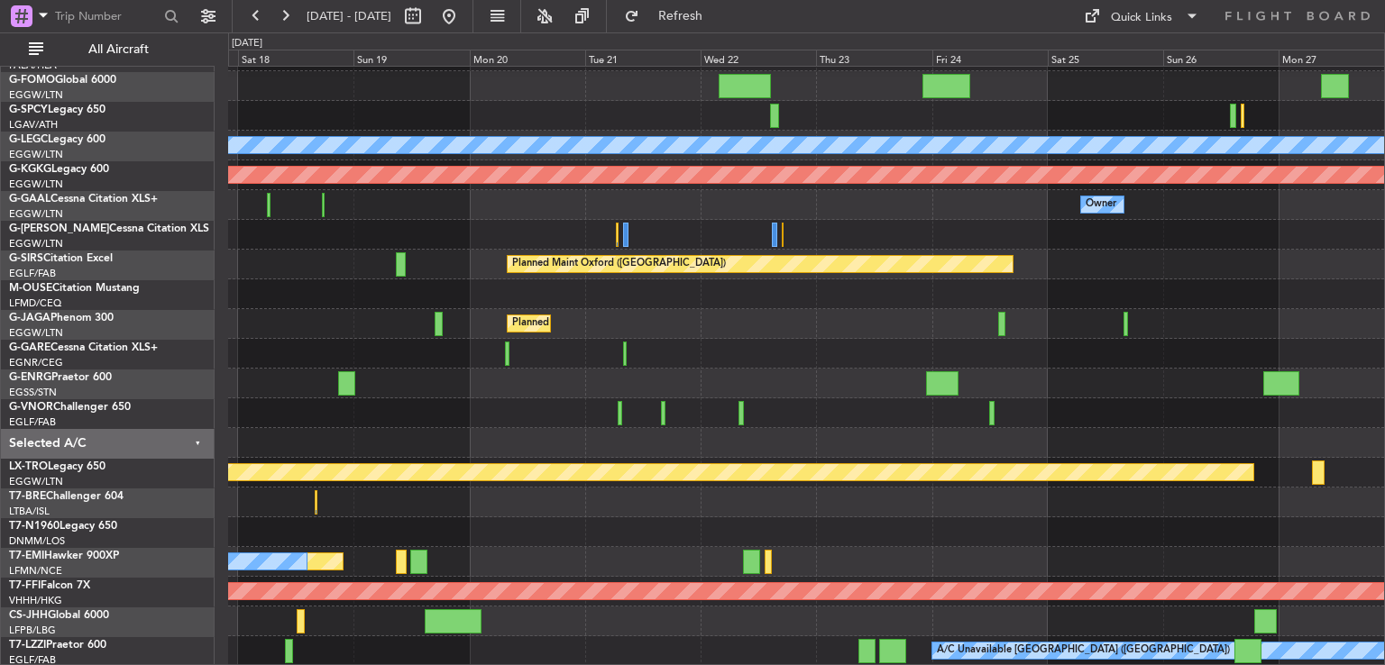
click at [1384, 437] on div "Planned Maint [GEOGRAPHIC_DATA] ([GEOGRAPHIC_DATA]) A/C Unavailable [GEOGRAPHIC…" at bounding box center [692, 348] width 1385 height 633
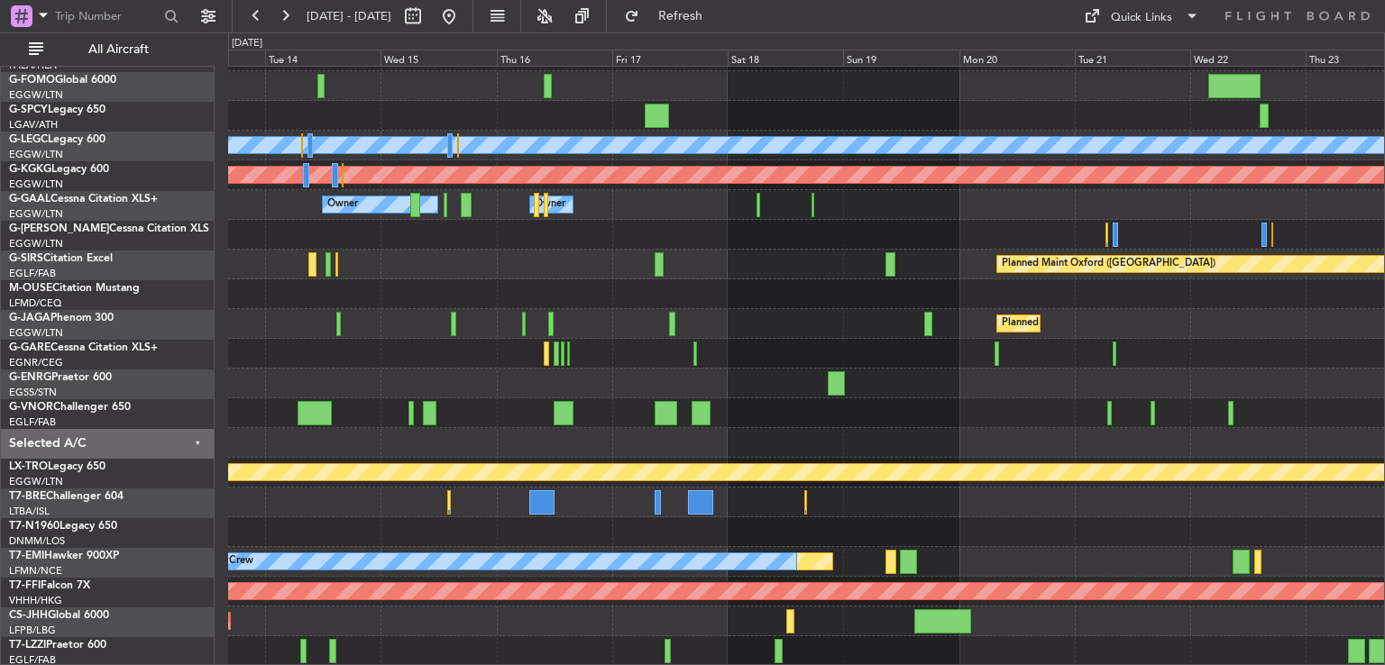
click at [1371, 340] on div "Planned Maint [GEOGRAPHIC_DATA] ([GEOGRAPHIC_DATA]) A/C Unavailable [GEOGRAPHIC…" at bounding box center [806, 339] width 1156 height 655
click at [284, 21] on button at bounding box center [285, 16] width 29 height 29
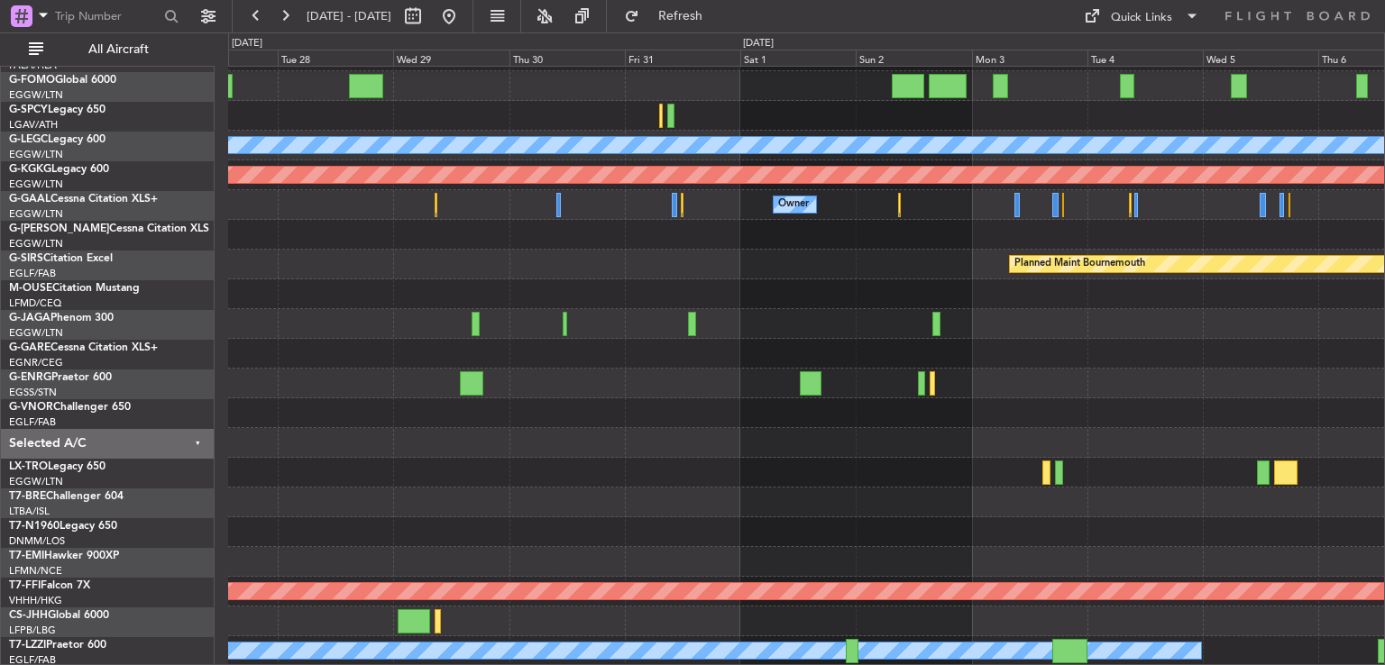
click at [576, 408] on div "Planned Maint [GEOGRAPHIC_DATA] ([GEOGRAPHIC_DATA]) A/C Unavailable [GEOGRAPHIC…" at bounding box center [806, 339] width 1156 height 655
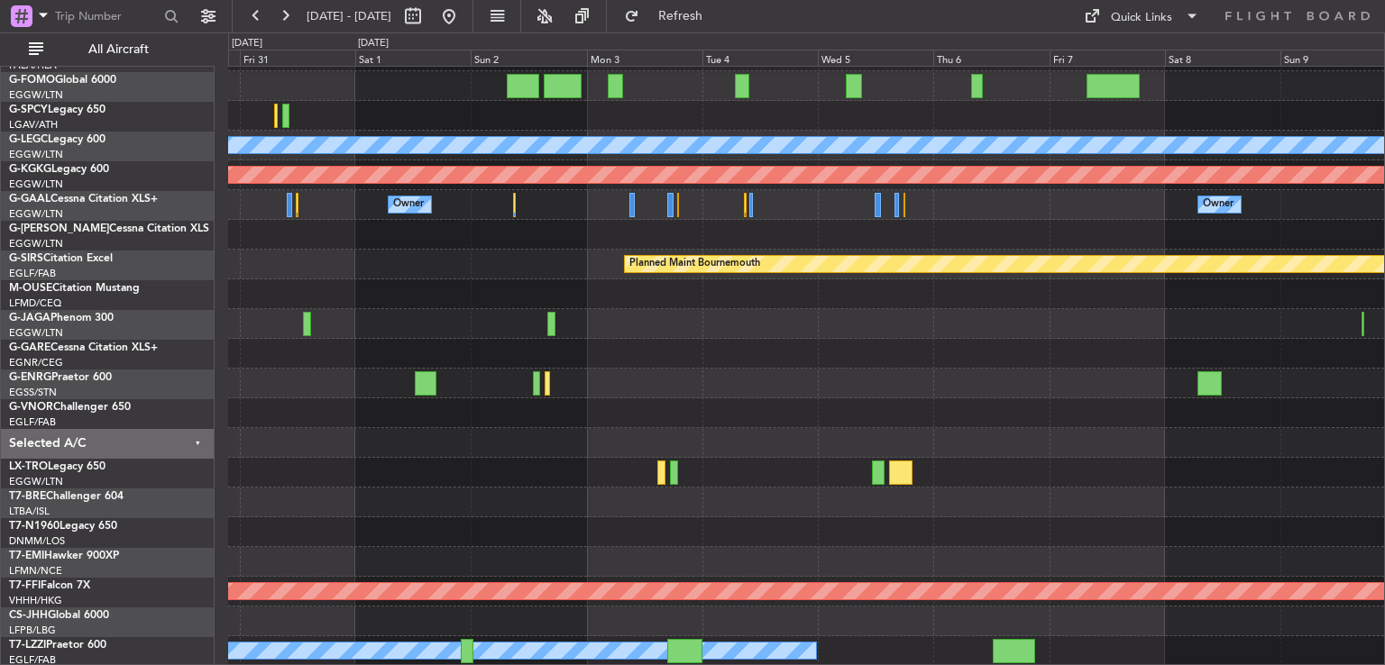
click at [850, 495] on div "Planned Maint [GEOGRAPHIC_DATA] ([GEOGRAPHIC_DATA]) A/C Unavailable [GEOGRAPHIC…" at bounding box center [806, 339] width 1156 height 655
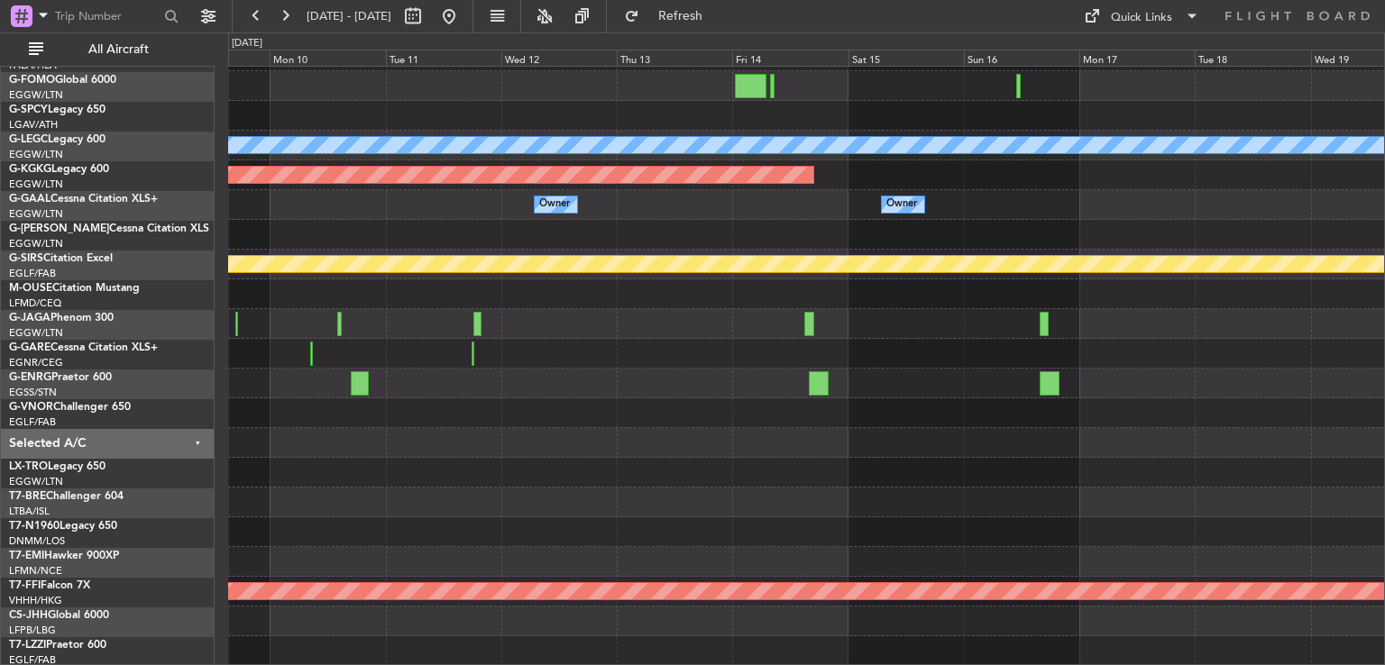
click at [141, 416] on div "A/C Unavailable [GEOGRAPHIC_DATA] ([GEOGRAPHIC_DATA]) Planned Maint [GEOGRAPHIC…" at bounding box center [692, 348] width 1385 height 633
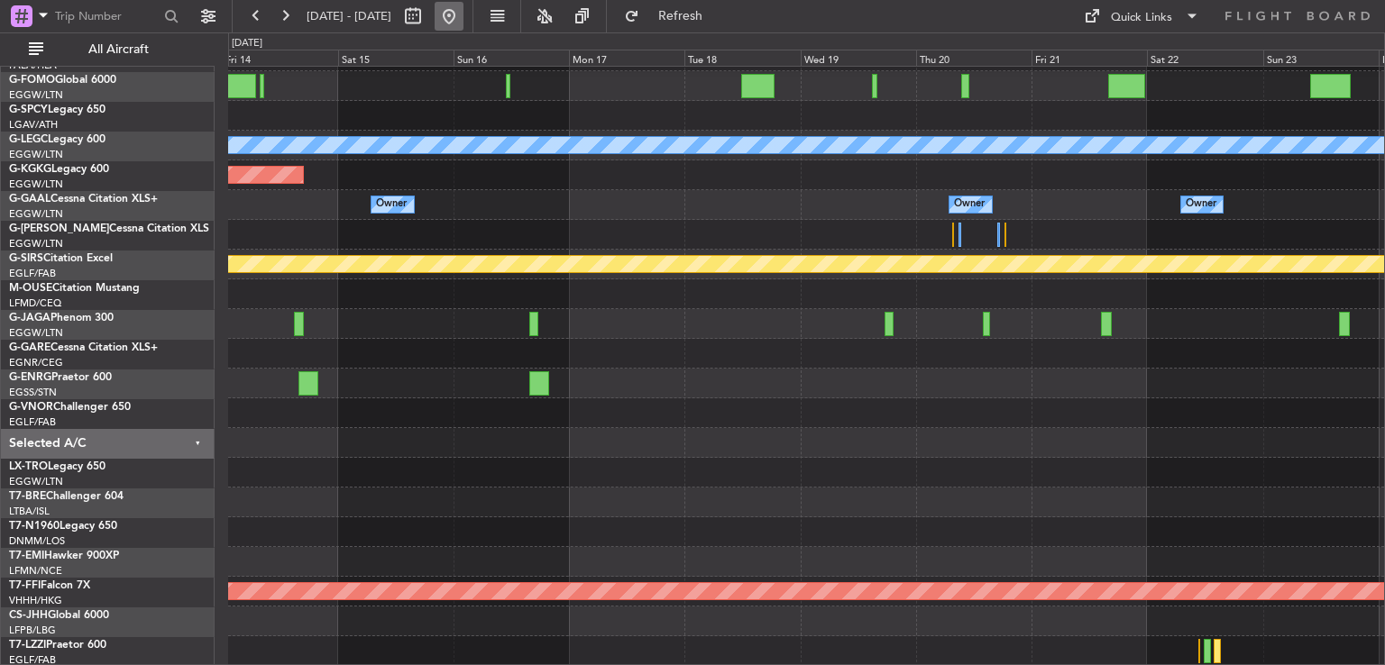
click at [463, 17] on button at bounding box center [449, 16] width 29 height 29
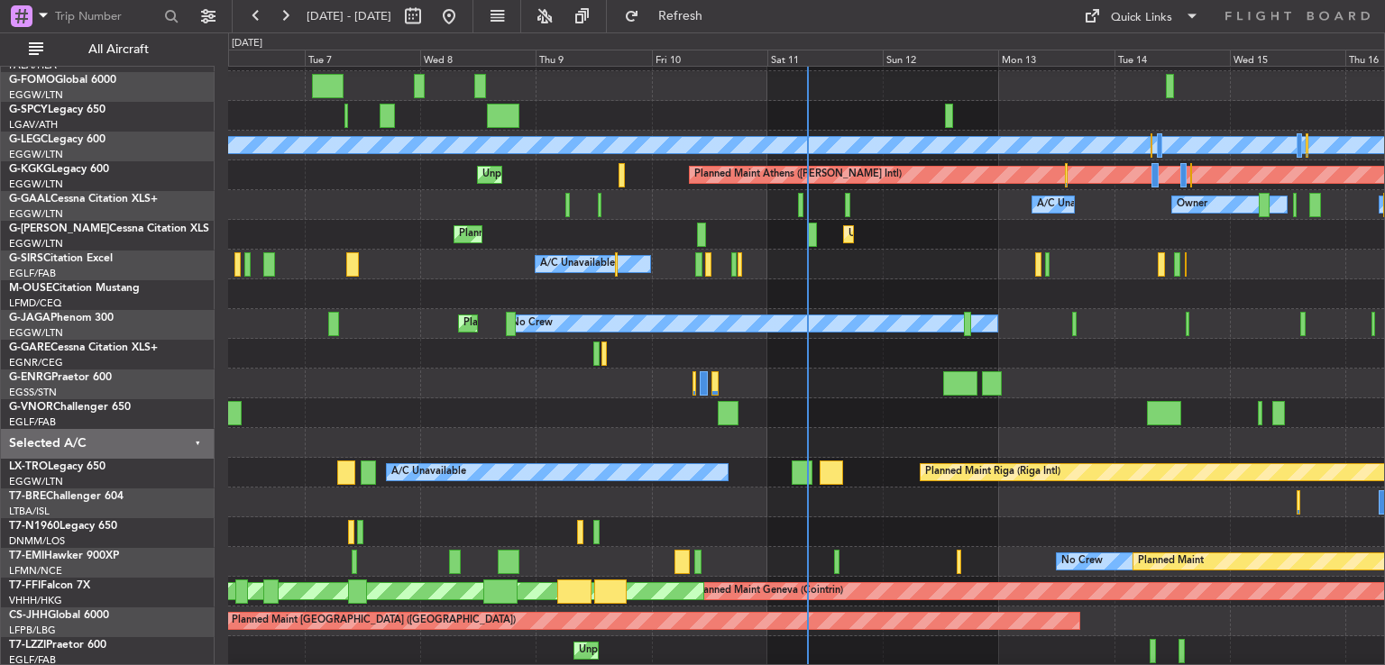
scroll to position [115, 0]
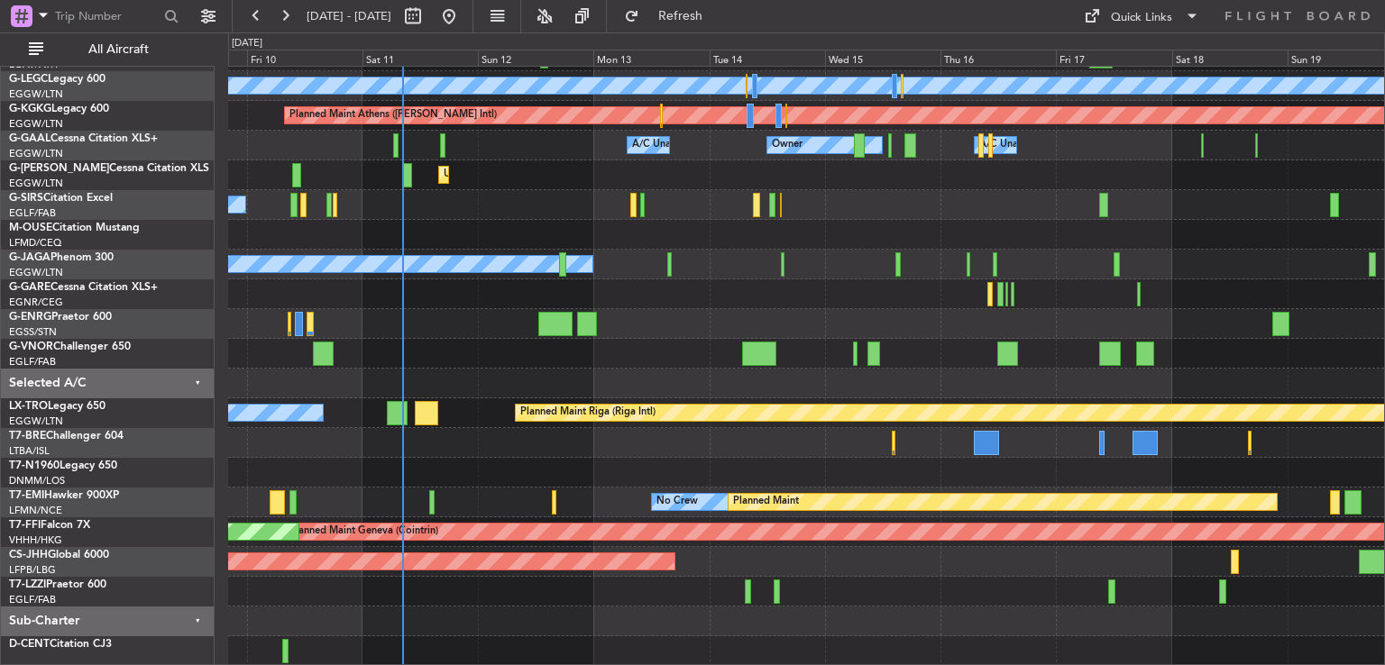
click at [589, 354] on div "Planned Maint [GEOGRAPHIC_DATA] ([GEOGRAPHIC_DATA]) A/C Unavailable [GEOGRAPHIC…" at bounding box center [806, 309] width 1156 height 714
